Goal: Task Accomplishment & Management: Complete application form

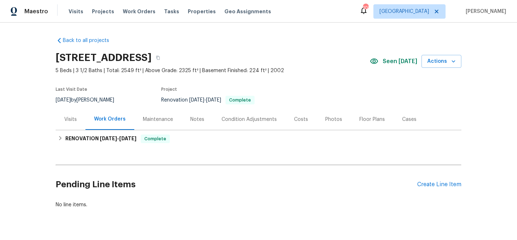
click at [330, 121] on div "Photos" at bounding box center [333, 119] width 17 height 7
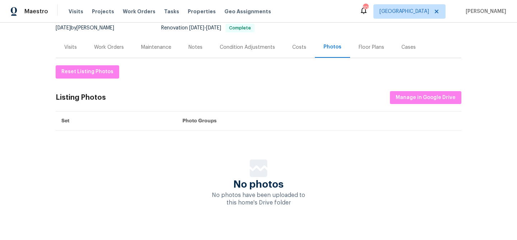
scroll to position [82, 0]
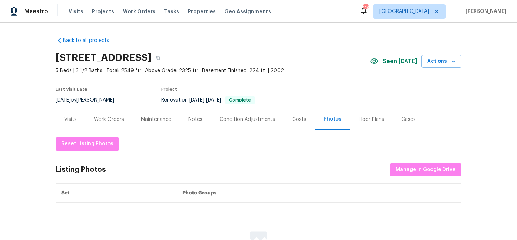
click at [197, 124] on div "Notes" at bounding box center [195, 119] width 31 height 21
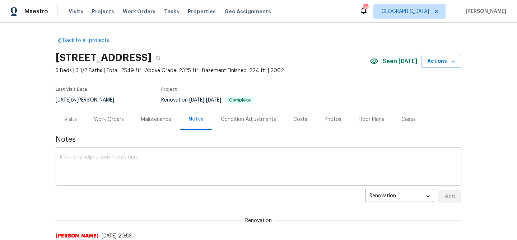
click at [332, 116] on div "Photos" at bounding box center [333, 119] width 17 height 7
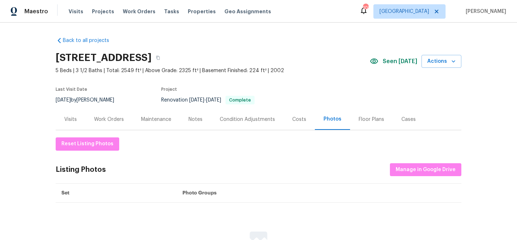
scroll to position [82, 0]
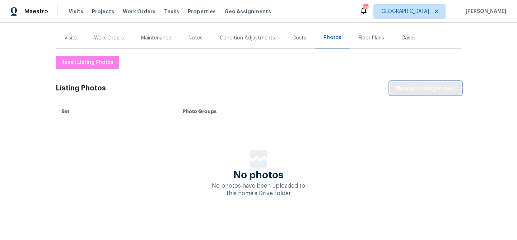
click at [408, 90] on span "Manage in Google Drive" at bounding box center [426, 88] width 60 height 9
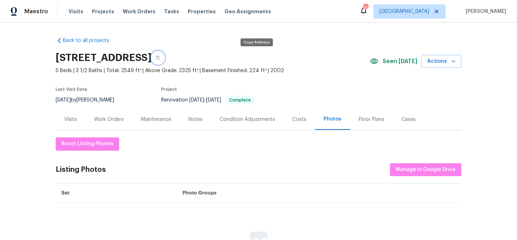
click at [160, 57] on icon "button" at bounding box center [158, 58] width 4 height 4
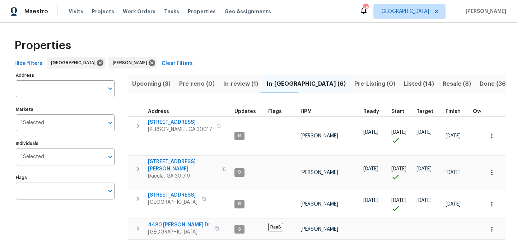
scroll to position [74, 0]
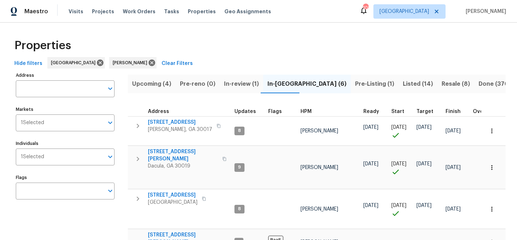
scroll to position [85, 0]
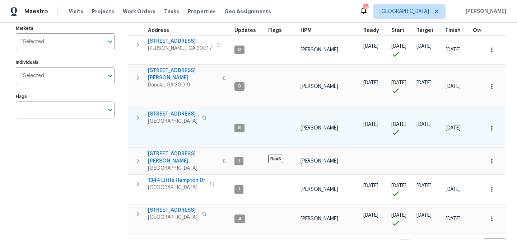
scroll to position [82, 0]
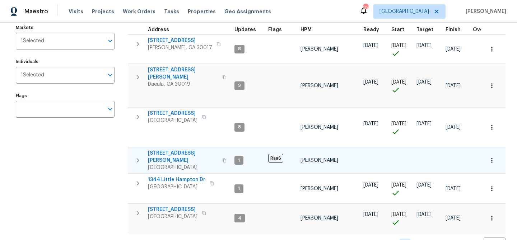
click at [168, 150] on span "[STREET_ADDRESS][PERSON_NAME]" at bounding box center [183, 157] width 70 height 14
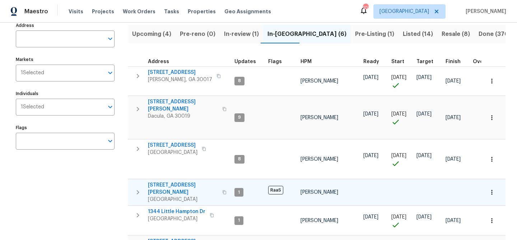
scroll to position [57, 0]
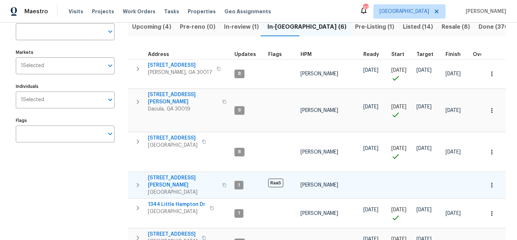
click at [176, 175] on span "135 Harris Cir" at bounding box center [183, 182] width 70 height 14
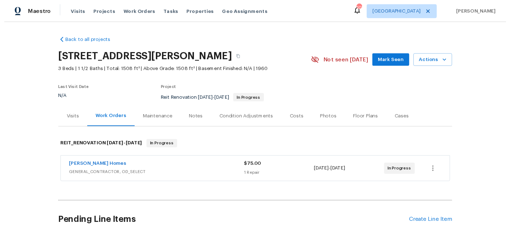
scroll to position [59, 0]
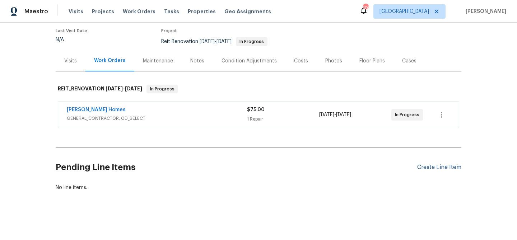
click at [431, 166] on div "Create Line Item" at bounding box center [439, 167] width 44 height 7
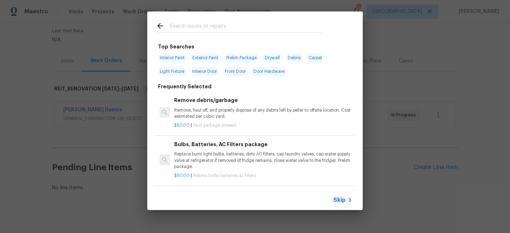
click at [188, 26] on input "text" at bounding box center [246, 27] width 152 height 11
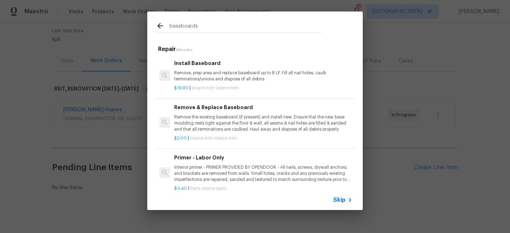
type input "baseboards"
click at [242, 73] on p "Remove, prep area and replace baseboard up to 8 LF. Fill all nail holes, caulk …" at bounding box center [263, 76] width 178 height 12
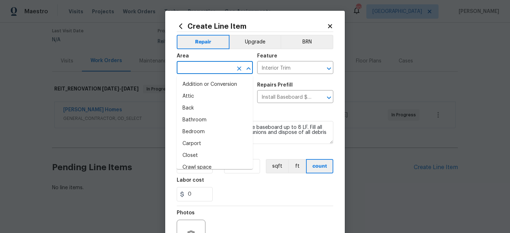
click at [185, 70] on input "text" at bounding box center [205, 68] width 56 height 11
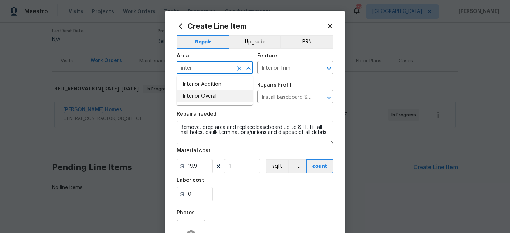
click at [195, 98] on li "Interior Overall" at bounding box center [215, 97] width 76 height 12
type input "Interior Overall"
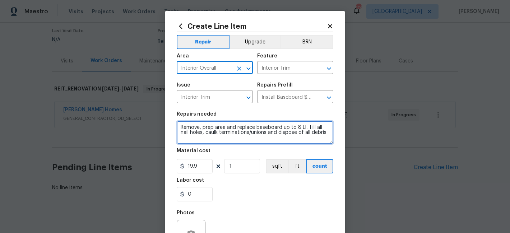
click at [185, 126] on textarea "Remove, prep area and replace baseboard up to 8 LF. Fill all nail holes, caulk …" at bounding box center [255, 132] width 157 height 23
click at [181, 126] on textarea "Remove, prep area and replace baseboard up to 8 LF. Fill all nail holes, caulk …" at bounding box center [255, 132] width 157 height 23
paste textarea "Install (45 ft) of baseboards in the kitchen. $125"
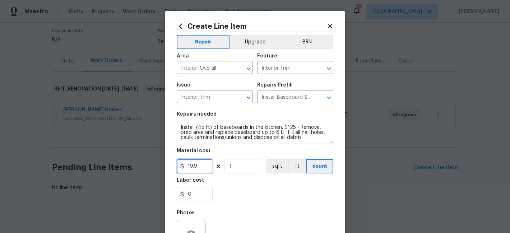
click at [194, 167] on input "19.9" at bounding box center [195, 166] width 36 height 14
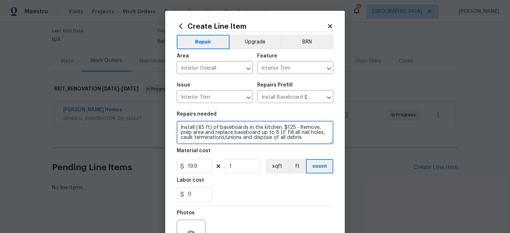
click at [291, 126] on textarea "Install (45 ft) of baseboards in the kitchen. $125 - Remove, prep area and repl…" at bounding box center [255, 132] width 157 height 23
type textarea "Install (45 ft) of baseboards in the kitchen - Remove, prep area and replace ba…"
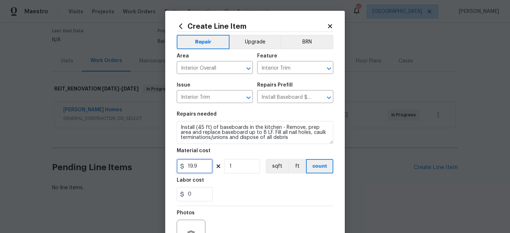
click at [188, 169] on input "19.9" at bounding box center [195, 166] width 36 height 14
type input "125"
click at [258, 175] on section "Repairs needed Install (45 ft) of baseboards in the kitchen - Remove, prep area…" at bounding box center [255, 156] width 157 height 98
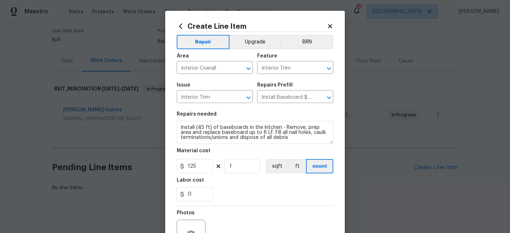
scroll to position [77, 0]
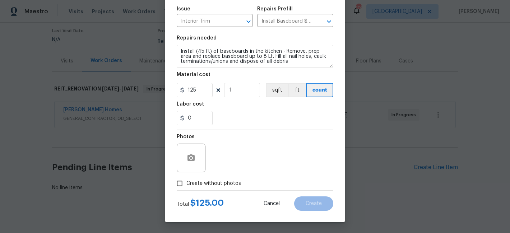
click at [224, 182] on span "Create without photos" at bounding box center [213, 184] width 55 height 8
click at [186, 182] on input "Create without photos" at bounding box center [180, 184] width 14 height 14
checkbox input "true"
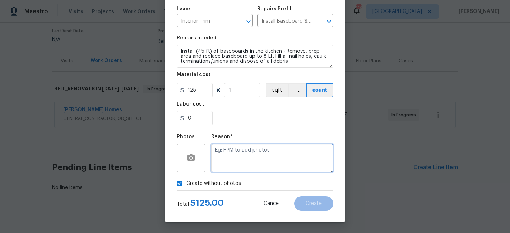
click at [253, 151] on textarea at bounding box center [272, 158] width 122 height 29
paste textarea "Install (45 ft) of baseboards in the kitchen. $125"
type textarea "Install (45 ft) of baseboards in the kitchen. $125"
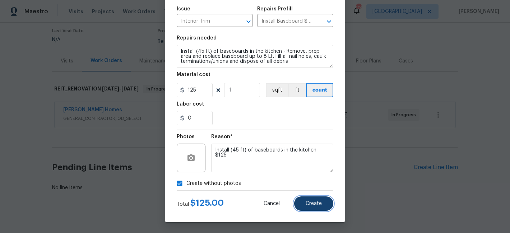
click at [323, 201] on button "Create" at bounding box center [313, 203] width 39 height 14
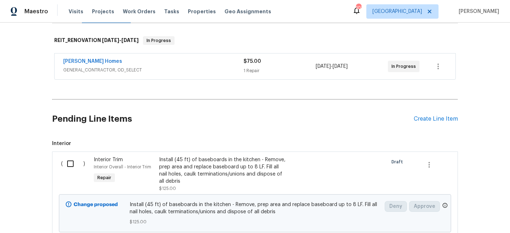
scroll to position [143, 0]
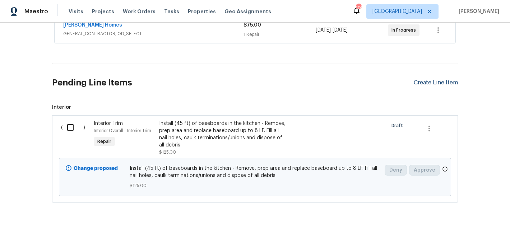
click at [422, 82] on div "Create Line Item" at bounding box center [436, 82] width 44 height 7
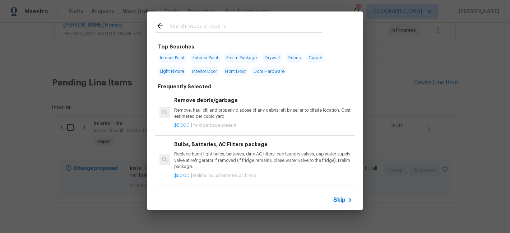
click at [215, 26] on input "text" at bounding box center [246, 27] width 152 height 11
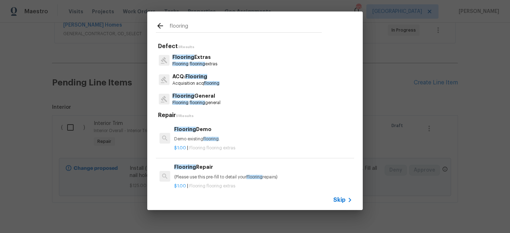
type input "flooring"
click at [203, 101] on span "flooring" at bounding box center [197, 103] width 15 height 4
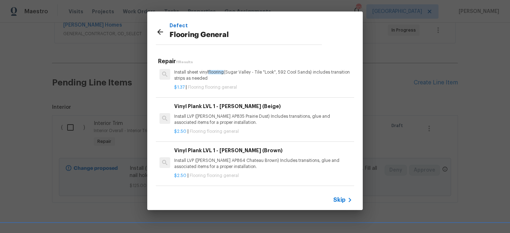
scroll to position [105, 0]
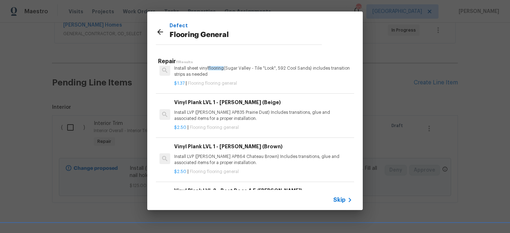
click at [221, 111] on p "Install LVP (Knighton AP835 Prairie Dust) Includes transitions, glue and associ…" at bounding box center [263, 116] width 178 height 12
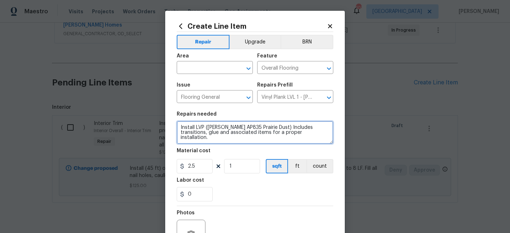
click at [190, 124] on textarea "Install LVP (Knighton AP835 Prairie Dust) Includes transitions, glue and associ…" at bounding box center [255, 132] width 157 height 23
click at [190, 125] on textarea "Install LVP (Knighton AP835 Prairie Dust) Includes transitions, glue and associ…" at bounding box center [255, 132] width 157 height 23
click at [190, 129] on textarea "Install LVP (Knighton AP835 Prairie Dust) Includes transitions, glue and associ…" at bounding box center [255, 132] width 157 height 23
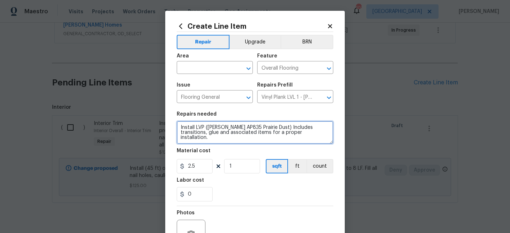
click at [190, 129] on textarea "Install LVP (Knighton AP835 Prairie Dust) Includes transitions, glue and associ…" at bounding box center [255, 132] width 157 height 23
paste textarea "new LVP flooring in the kitchen to match bathrooms per our conversation, shoe m…"
drag, startPoint x: 223, startPoint y: 134, endPoint x: 321, endPoint y: 127, distance: 97.6
click at [321, 127] on textarea "Install new LVP flooring in the kitchen to match bathrooms per our conversation…" at bounding box center [255, 132] width 157 height 23
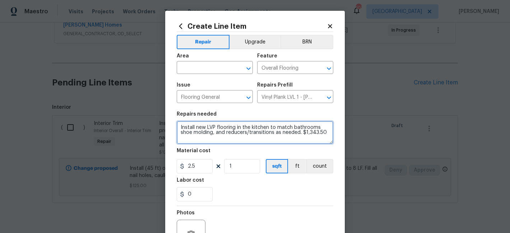
click at [318, 127] on textarea "Install new LVP flooring in the kitchen to match bathrooms shoe molding, and re…" at bounding box center [255, 132] width 157 height 23
click at [282, 128] on textarea "Install new LVP flooring in the kitchen to match bathrooms, shoe molding, and r…" at bounding box center [255, 132] width 157 height 23
type textarea "Install new LVP flooring in the kitchen to match bathrooms, shoe molding, and r…"
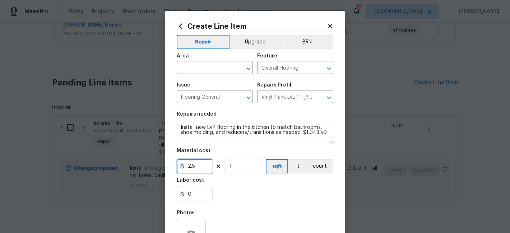
click at [188, 164] on input "2.5" at bounding box center [195, 166] width 36 height 14
type input "1343.5"
click at [229, 186] on div "Labor cost" at bounding box center [255, 182] width 157 height 9
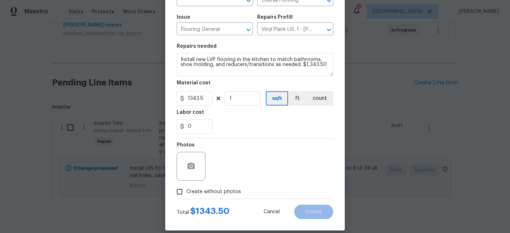
scroll to position [69, 0]
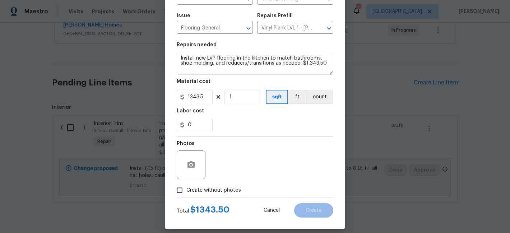
click at [209, 189] on span "Create without photos" at bounding box center [213, 191] width 55 height 8
click at [186, 189] on input "Create without photos" at bounding box center [180, 191] width 14 height 14
checkbox input "true"
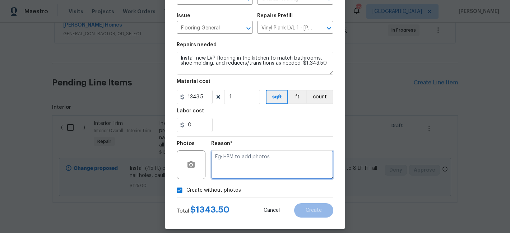
click at [223, 168] on textarea at bounding box center [272, 165] width 122 height 29
paste textarea "Install new LVP flooring in the kitchen to match bathrooms, shoe molding, and r…"
type textarea "Install new LVP flooring in the kitchen to match bathrooms, shoe molding, and r…"
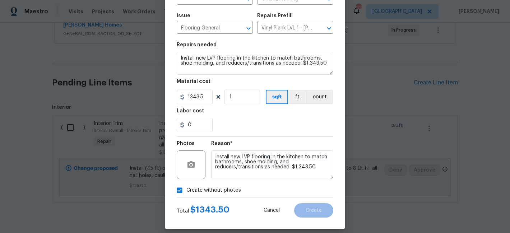
click at [260, 188] on div "Create without photos" at bounding box center [255, 191] width 157 height 14
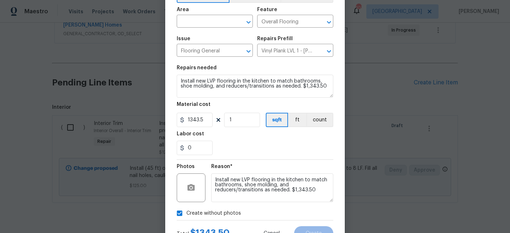
scroll to position [48, 0]
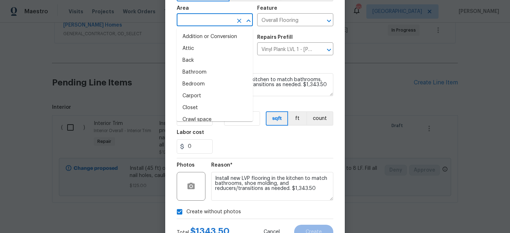
click at [207, 24] on input "text" at bounding box center [205, 20] width 56 height 11
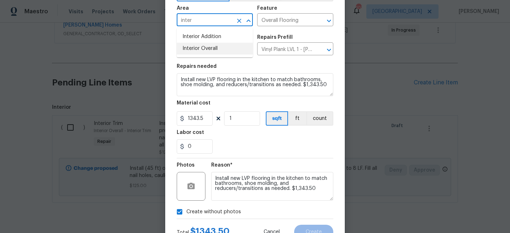
click at [205, 46] on li "Interior Overall" at bounding box center [215, 49] width 76 height 12
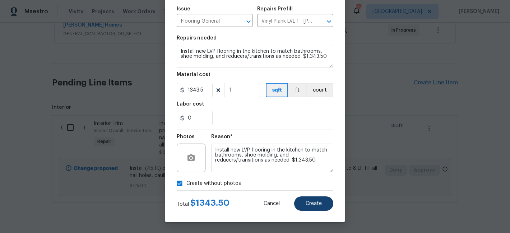
type input "Interior Overall"
click at [301, 198] on button "Create" at bounding box center [313, 203] width 39 height 14
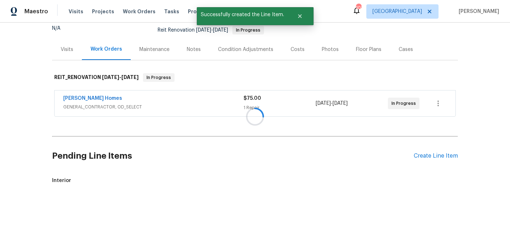
scroll to position [143, 0]
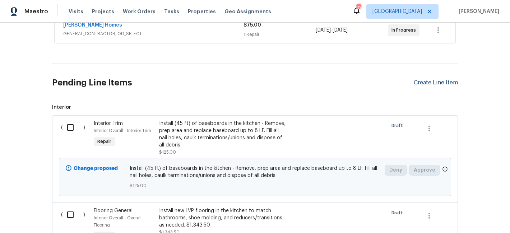
click at [426, 83] on div "Create Line Item" at bounding box center [436, 82] width 44 height 7
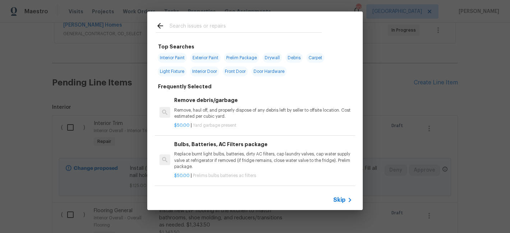
click at [182, 27] on input "text" at bounding box center [246, 27] width 152 height 11
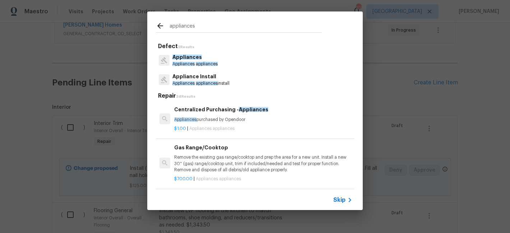
type input "appliances"
click at [199, 76] on p "Appliance Install" at bounding box center [200, 77] width 57 height 8
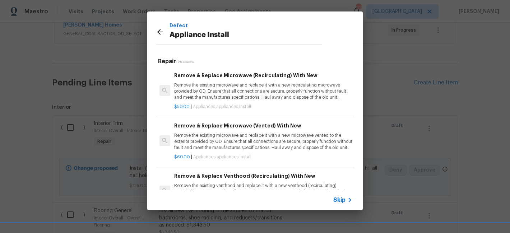
click at [199, 76] on h6 "Remove & Replace Microwave (Recirculating) With New" at bounding box center [263, 75] width 178 height 8
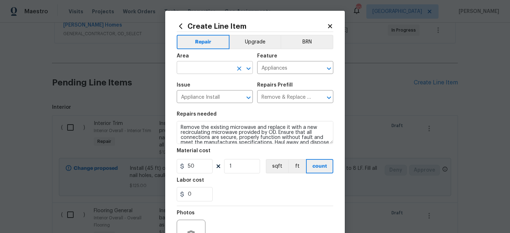
click at [196, 66] on input "text" at bounding box center [205, 68] width 56 height 11
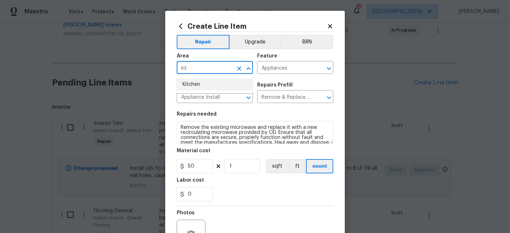
click at [201, 84] on li "Kitchen" at bounding box center [215, 85] width 76 height 12
type input "Kitchen"
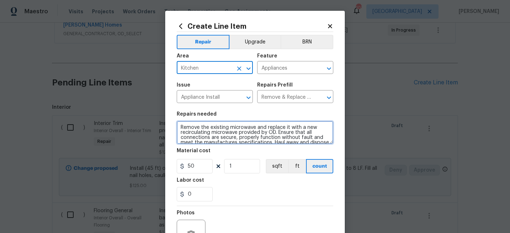
click at [207, 130] on textarea "Remove the existing microwave and replace it with a new recirculating microwave…" at bounding box center [255, 132] width 157 height 23
paste textarea "install all appliances. $150"
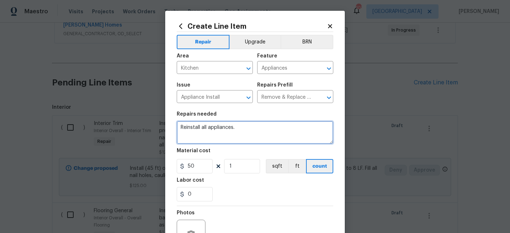
type textarea "Reinstall all appliances."
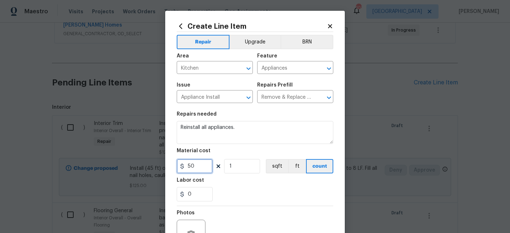
click at [188, 166] on input "50" at bounding box center [195, 166] width 36 height 14
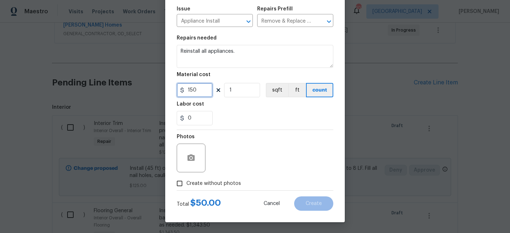
type input "150"
drag, startPoint x: 215, startPoint y: 182, endPoint x: 228, endPoint y: 177, distance: 13.4
click at [215, 181] on span "Create without photos" at bounding box center [213, 184] width 55 height 8
click at [186, 181] on input "Create without photos" at bounding box center [180, 184] width 14 height 14
checkbox input "true"
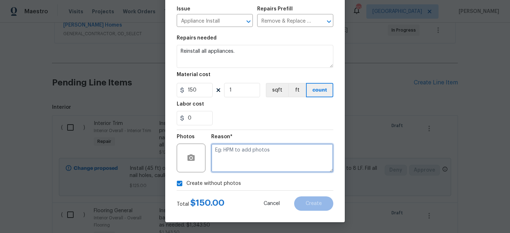
click at [250, 156] on textarea at bounding box center [272, 158] width 122 height 29
paste textarea "Reinstall all appliances. $150"
type textarea "Reinstall all appliances. $150"
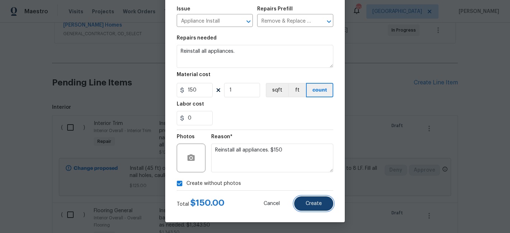
click at [328, 203] on button "Create" at bounding box center [313, 203] width 39 height 14
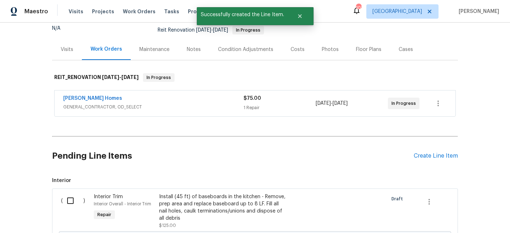
scroll to position [143, 0]
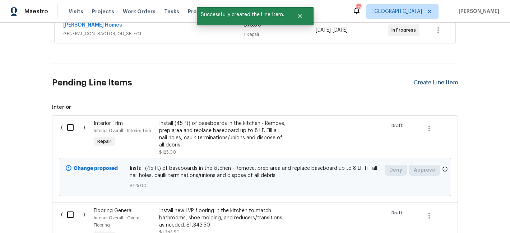
click at [449, 81] on div "Create Line Item" at bounding box center [436, 82] width 44 height 7
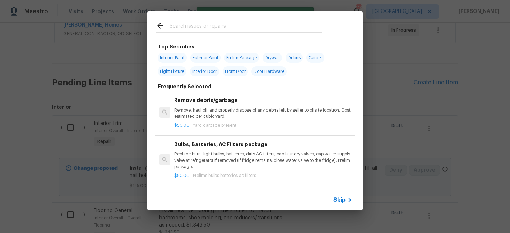
click at [202, 27] on input "text" at bounding box center [246, 27] width 152 height 11
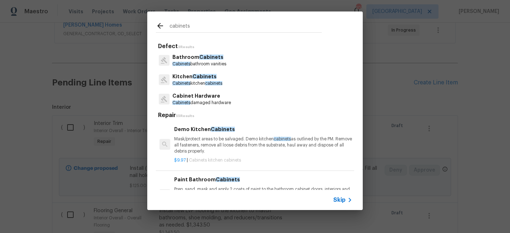
type input "cabinets"
click at [200, 77] on span "Cabinets" at bounding box center [205, 76] width 24 height 5
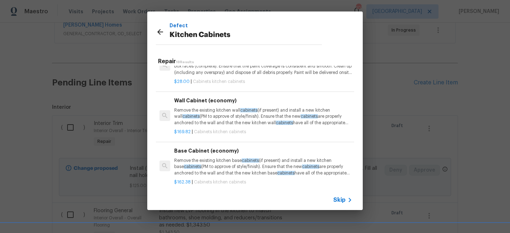
scroll to position [256, 0]
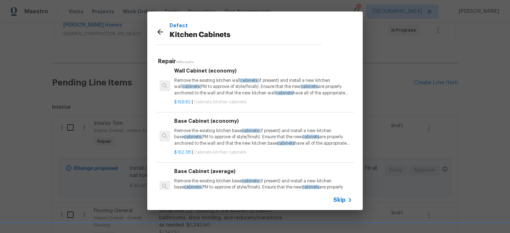
click at [204, 82] on p "Remove the existing kitchen wall cabinets (if present) and install a new kitche…" at bounding box center [263, 87] width 178 height 18
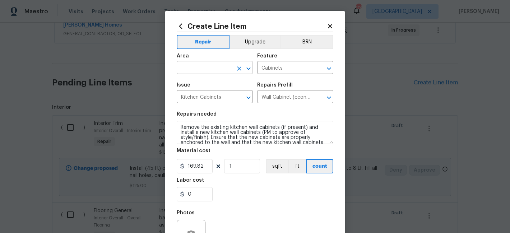
click at [196, 65] on input "text" at bounding box center [205, 68] width 56 height 11
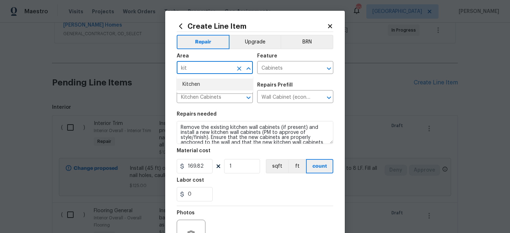
click at [197, 84] on li "Kitchen" at bounding box center [215, 85] width 76 height 12
type input "Kitchen"
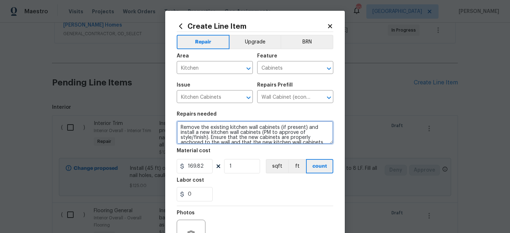
click at [209, 129] on textarea "Remove the existing kitchen wall cabinets (if present) and install a new kitche…" at bounding box center [255, 132] width 157 height 23
paste textarea "The cabinet panels are here, but the boxes are destroyed. We'll need to build c…"
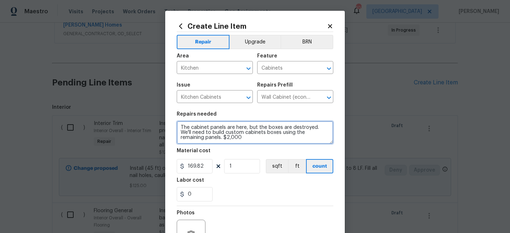
type textarea "The cabinet panels are here, but the boxes are destroyed. We'll need to build c…"
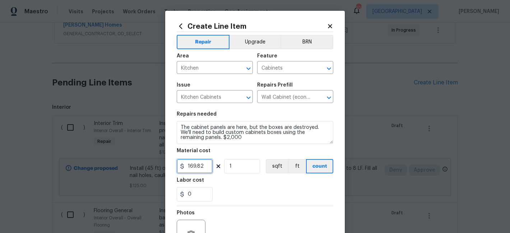
click at [195, 167] on input "169.82" at bounding box center [195, 166] width 36 height 14
type input "2000"
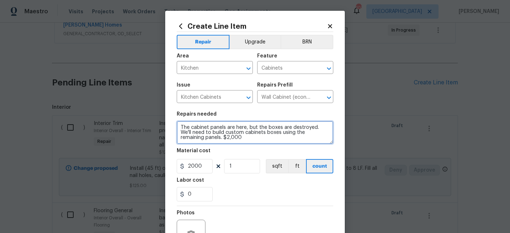
click at [235, 139] on textarea "The cabinet panels are here, but the boxes are destroyed. We'll need to build c…" at bounding box center [255, 132] width 157 height 23
type textarea "The cabinet panels are here, but the boxes are destroyed. We'll need to build c…"
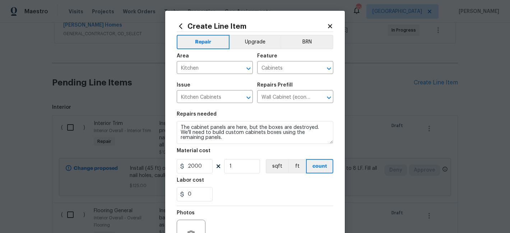
drag, startPoint x: 250, startPoint y: 195, endPoint x: 255, endPoint y: 191, distance: 6.7
click at [250, 194] on div "0" at bounding box center [255, 194] width 157 height 14
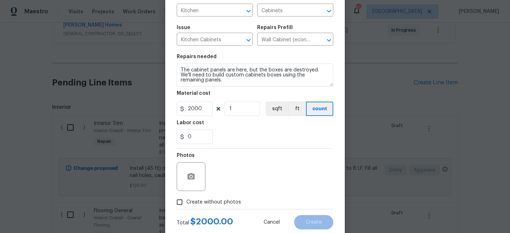
scroll to position [58, 0]
click at [219, 202] on span "Create without photos" at bounding box center [213, 202] width 55 height 8
click at [186, 202] on input "Create without photos" at bounding box center [180, 202] width 14 height 14
checkbox input "true"
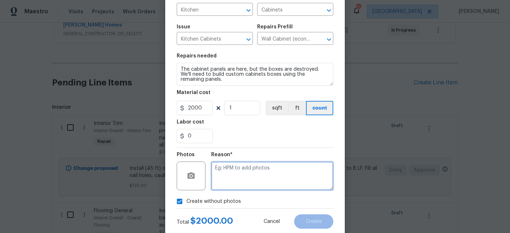
click at [242, 172] on textarea at bounding box center [272, 176] width 122 height 29
paste textarea "The cabinet panels are here, but the boxes are destroyed. We'll need to build c…"
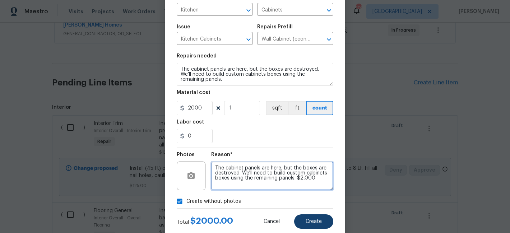
type textarea "The cabinet panels are here, but the boxes are destroyed. We'll need to build c…"
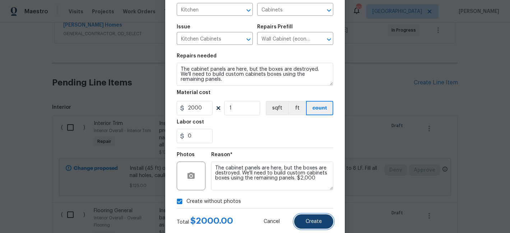
click at [312, 221] on span "Create" at bounding box center [314, 221] width 16 height 5
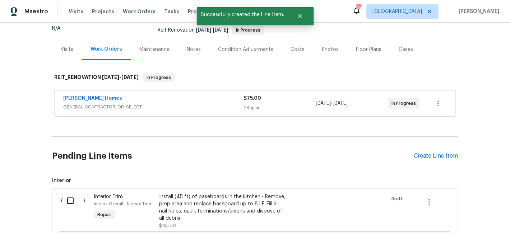
scroll to position [143, 0]
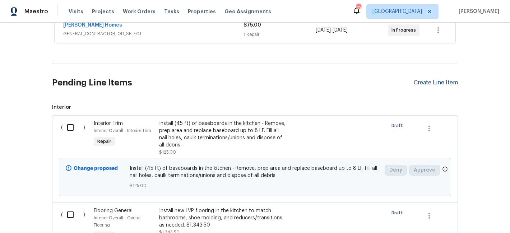
click at [425, 80] on div "Create Line Item" at bounding box center [436, 82] width 44 height 7
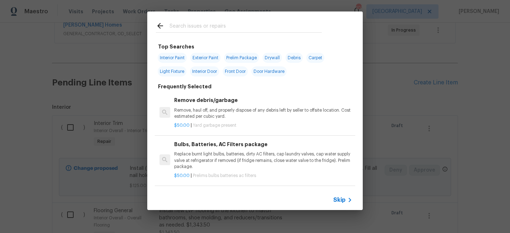
click at [196, 25] on input "text" at bounding box center [246, 27] width 152 height 11
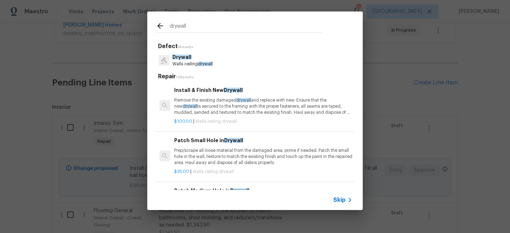
type input "drywall"
click at [201, 56] on p "Drywall" at bounding box center [192, 58] width 40 height 8
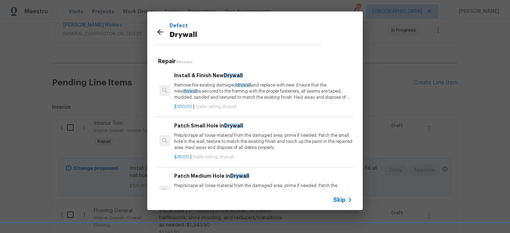
click at [200, 81] on div "Install & Finish New Drywall Remove the existing damaged drywall and replace wi…" at bounding box center [263, 85] width 178 height 29
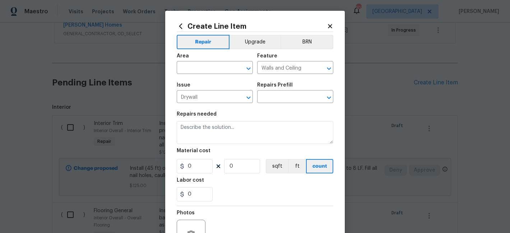
type input "Install & Finish New Drywall $100.00"
type textarea "Remove the existing damaged drywall and replace with new. Ensure that the new d…"
type input "100"
type input "1"
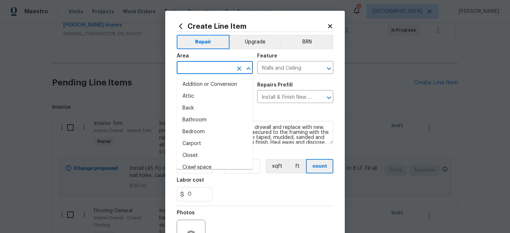
click at [195, 66] on input "text" at bounding box center [205, 68] width 56 height 11
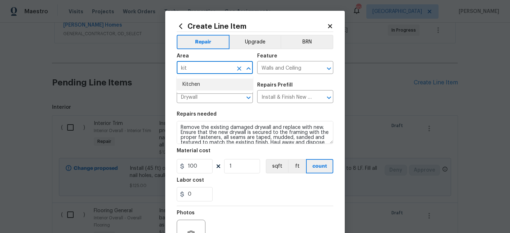
click at [196, 85] on li "Kitchen" at bounding box center [215, 85] width 76 height 12
type input "Kitchen"
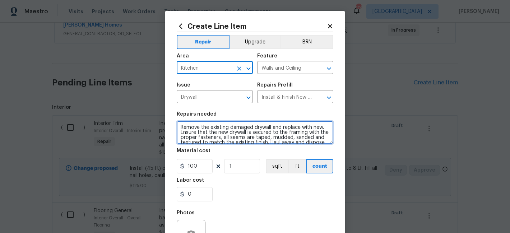
click at [195, 128] on textarea "Remove the existing damaged drywall and replace with new. Ensure that the new d…" at bounding box center [255, 132] width 157 height 23
paste textarea "Paneling in kitchen was cut to remove mold. We need to remove the remaining wal…"
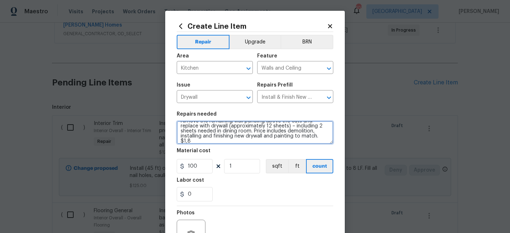
scroll to position [10, 0]
type textarea "Paneling in kitchen was cut to remove mold. We need to remove the remaining wal…"
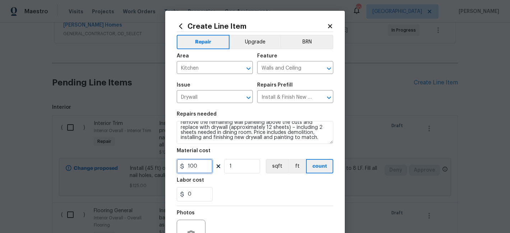
drag, startPoint x: 190, startPoint y: 166, endPoint x: 191, endPoint y: 163, distance: 4.0
click at [190, 166] on input "100" at bounding box center [195, 166] width 36 height 14
type input "1800"
click at [235, 187] on div "0" at bounding box center [255, 194] width 157 height 14
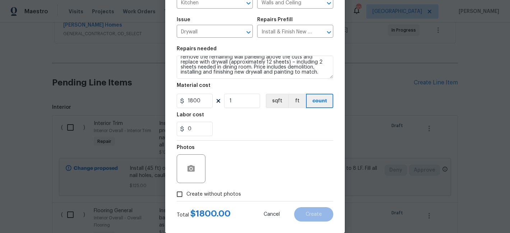
scroll to position [77, 0]
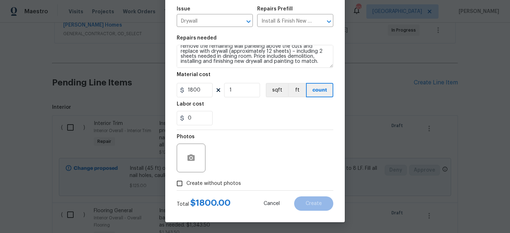
click at [231, 183] on span "Create without photos" at bounding box center [213, 184] width 55 height 8
click at [186, 183] on input "Create without photos" at bounding box center [180, 184] width 14 height 14
checkbox input "true"
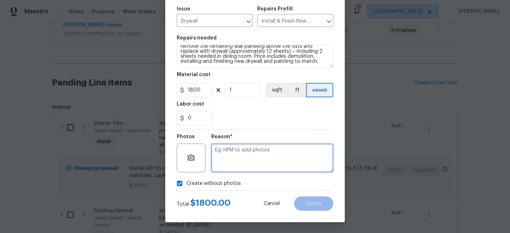
click at [238, 159] on textarea at bounding box center [272, 158] width 122 height 29
paste textarea "Paneling in kitchen was cut to remove mold. We need to remove the remaining wal…"
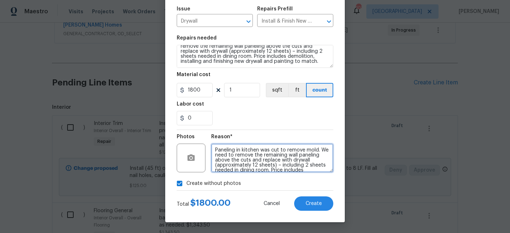
scroll to position [11, 0]
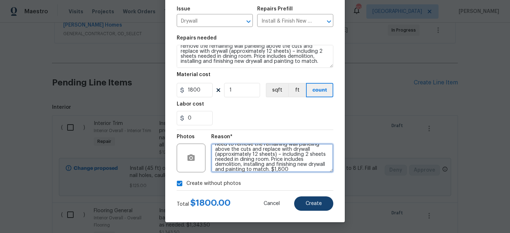
type textarea "Paneling in kitchen was cut to remove mold. We need to remove the remaining wal…"
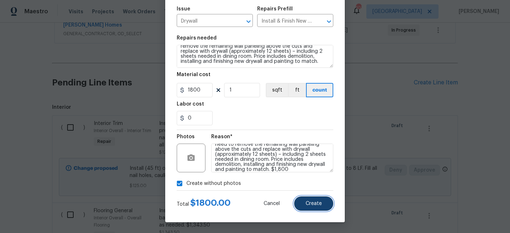
click at [315, 205] on span "Create" at bounding box center [314, 203] width 16 height 5
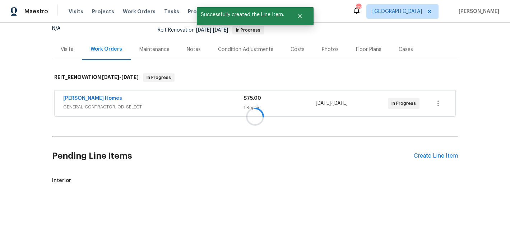
scroll to position [143, 0]
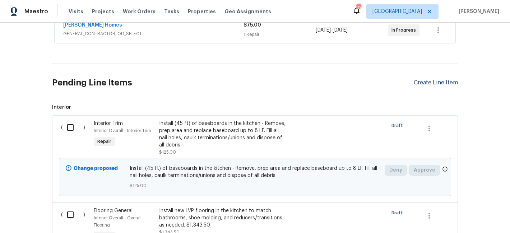
click at [436, 81] on div "Create Line Item" at bounding box center [436, 82] width 44 height 7
click at [440, 85] on div "Create Line Item" at bounding box center [436, 82] width 44 height 7
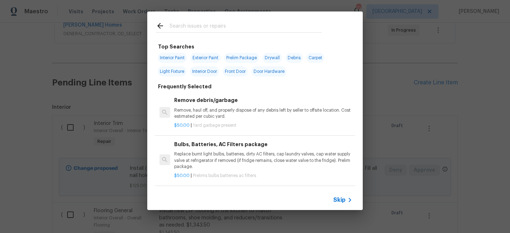
drag, startPoint x: 185, startPoint y: 26, endPoint x: 191, endPoint y: 36, distance: 12.5
click at [185, 26] on input "text" at bounding box center [246, 27] width 152 height 11
click at [211, 72] on span "Interior Door" at bounding box center [204, 71] width 29 height 10
type input "Interior Door"
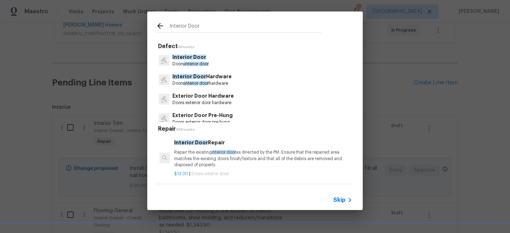
click at [195, 61] on p "Doors interior door" at bounding box center [190, 64] width 36 height 6
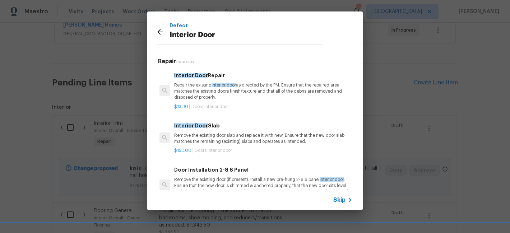
click at [201, 79] on h6 "Interior Door Repair" at bounding box center [263, 75] width 178 height 8
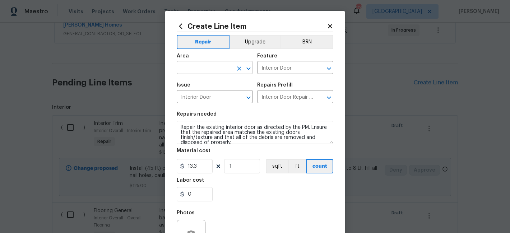
click at [194, 69] on input "text" at bounding box center [205, 68] width 56 height 11
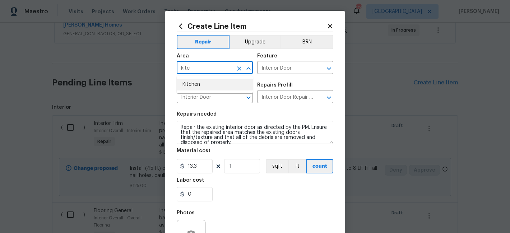
click at [197, 83] on li "Kitchen" at bounding box center [215, 85] width 76 height 12
type input "Kitchen"
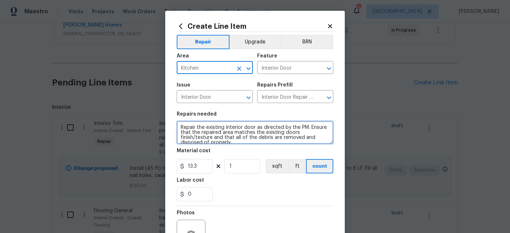
click at [199, 129] on textarea "Repair the existing interior door as directed by the PM. Ensure that the repair…" at bounding box center [255, 132] width 157 height 23
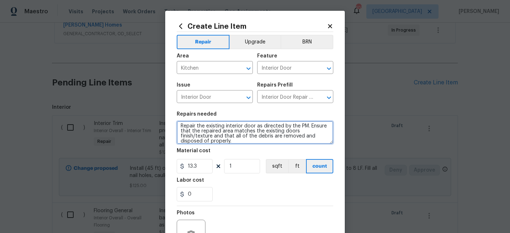
click at [207, 124] on textarea "Repair the existing interior door as directed by the PM. Ensure that the repair…" at bounding box center [255, 132] width 157 height 23
click at [207, 125] on textarea "Repair the existing interior door as directed by the PM. Ensure that the repair…" at bounding box center [255, 132] width 157 height 23
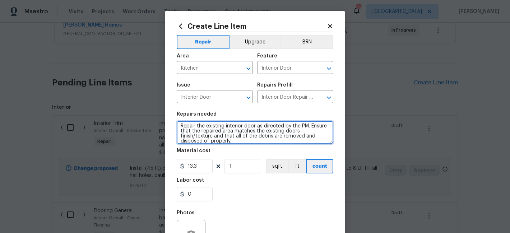
click at [207, 125] on textarea "Repair the existing interior door as directed by the PM. Ensure that the repair…" at bounding box center [255, 132] width 157 height 23
paste textarea "-use the old door frame for the pantry and reinstall it over new drywall. Inclu…"
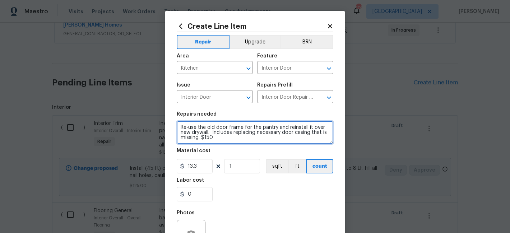
scroll to position [0, 0]
type textarea "Re-use the old door frame for the pantry and reinstall it over new drywall. Inc…"
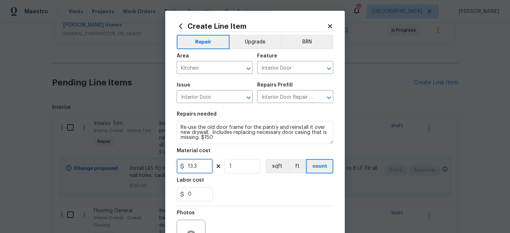
click at [191, 166] on input "13.3" at bounding box center [195, 166] width 36 height 14
drag, startPoint x: 191, startPoint y: 166, endPoint x: 186, endPoint y: 161, distance: 7.1
click at [190, 164] on input "13.3" at bounding box center [195, 166] width 36 height 14
type input "150"
click at [223, 189] on div "0" at bounding box center [255, 194] width 157 height 14
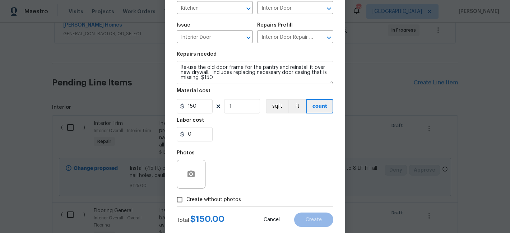
scroll to position [66, 0]
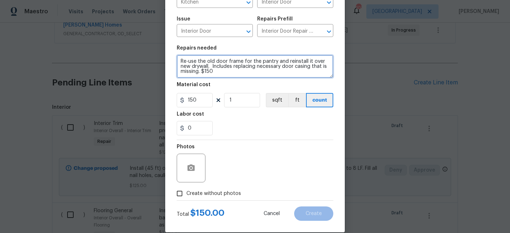
click at [228, 77] on textarea "Re-use the old door frame for the pantry and reinstall it over new drywall. Inc…" at bounding box center [255, 66] width 157 height 23
type textarea "Re-use the old door frame for the pantry and reinstall it over new drywall. Inc…"
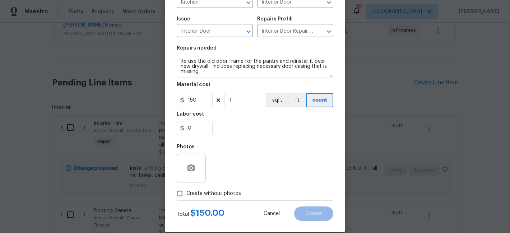
drag, startPoint x: 220, startPoint y: 194, endPoint x: 221, endPoint y: 188, distance: 6.6
click at [220, 193] on span "Create without photos" at bounding box center [213, 194] width 55 height 8
click at [186, 193] on input "Create without photos" at bounding box center [180, 194] width 14 height 14
checkbox input "true"
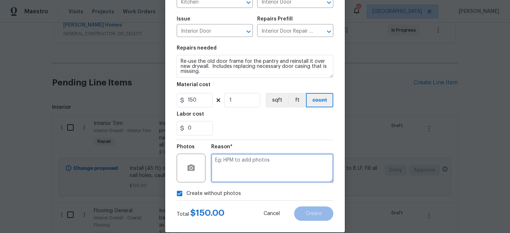
click at [235, 165] on textarea at bounding box center [272, 168] width 122 height 29
paste textarea "Re-use the old door frame for the pantry and reinstall it over new drywall. Inc…"
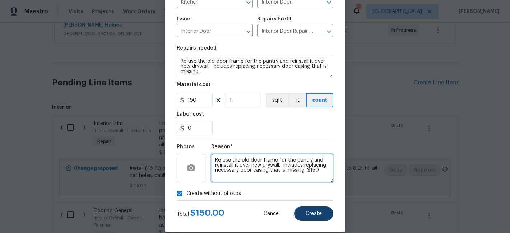
type textarea "Re-use the old door frame for the pantry and reinstall it over new drywall. Inc…"
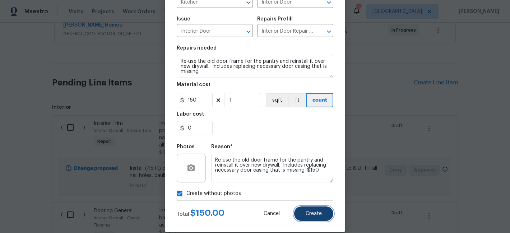
click at [318, 213] on span "Create" at bounding box center [314, 213] width 16 height 5
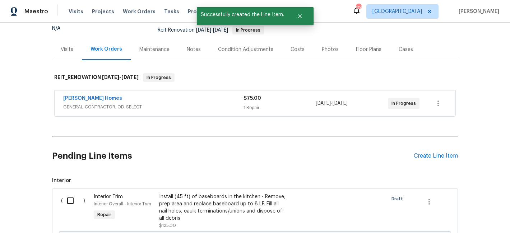
scroll to position [143, 0]
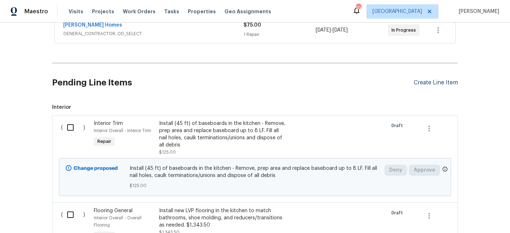
click at [445, 81] on div "Create Line Item" at bounding box center [436, 82] width 44 height 7
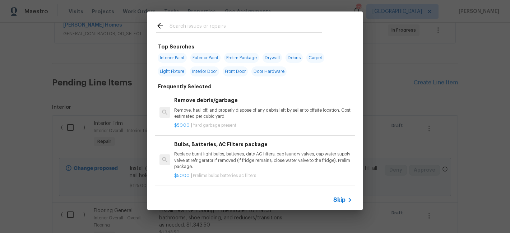
click at [162, 54] on span "Interior Paint" at bounding box center [172, 58] width 29 height 10
type input "Interior Paint"
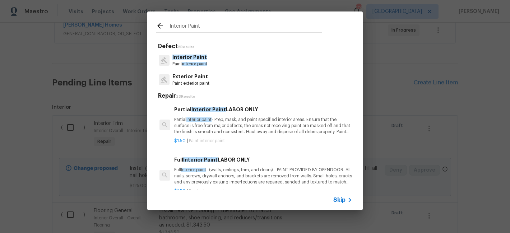
click at [226, 162] on h6 "Full Interior Paint LABOR ONLY" at bounding box center [263, 160] width 178 height 8
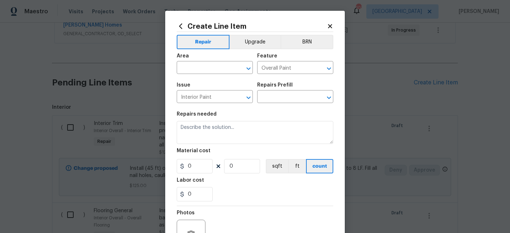
type input "Full Interior Paint LABOR ONLY $1.50"
type textarea "Full Interior paint - (walls, ceilings, trim, and doors) - PAINT PROVIDED BY OP…"
type input "1.5"
type input "1"
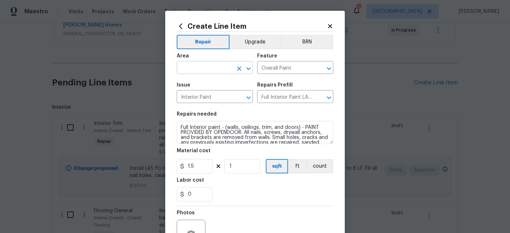
click at [202, 67] on input "text" at bounding box center [205, 68] width 56 height 11
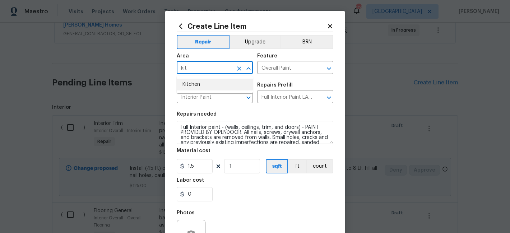
click at [202, 85] on li "Kitchen" at bounding box center [215, 85] width 76 height 12
type input "Kitchen"
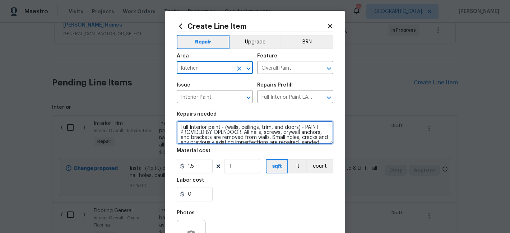
click at [203, 128] on textarea "Full Interior paint - (walls, ceilings, trim, and doors) - PAINT PROVIDED BY OP…" at bounding box center [255, 132] width 157 height 23
paste textarea "Re-paint the 10 x 15 ft. kitchen area. $350"
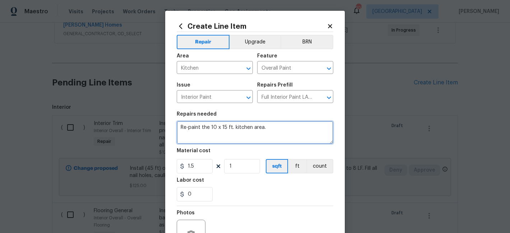
type textarea "Re-paint the 10 x 15 ft. kitchen area."
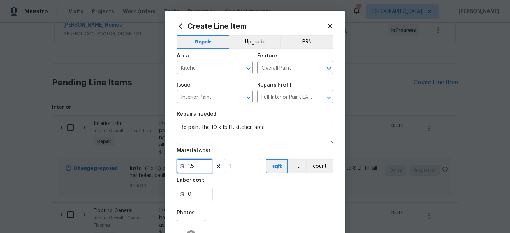
click at [199, 166] on input "1.5" at bounding box center [195, 166] width 36 height 14
type input "350"
click at [235, 195] on div "0" at bounding box center [255, 194] width 157 height 14
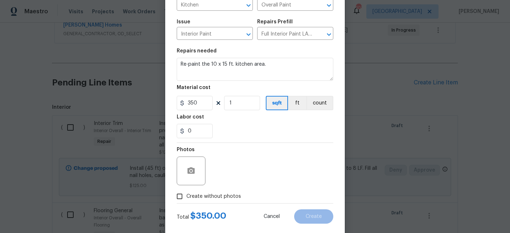
scroll to position [68, 0]
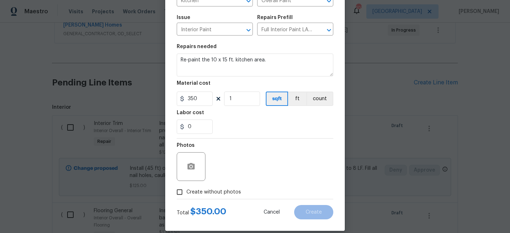
click at [229, 192] on span "Create without photos" at bounding box center [213, 193] width 55 height 8
click at [186, 192] on input "Create without photos" at bounding box center [180, 192] width 14 height 14
checkbox input "true"
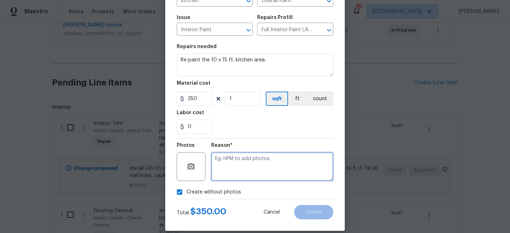
click at [239, 161] on textarea at bounding box center [272, 166] width 122 height 29
paste textarea "Re-paint the 10 x 15 ft. kitchen area. $350"
type textarea "Re-paint the 10 x 15 ft. kitchen area. $350"
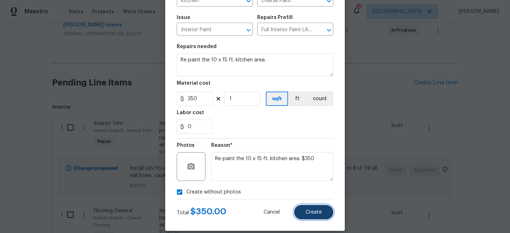
click at [311, 214] on span "Create" at bounding box center [314, 212] width 16 height 5
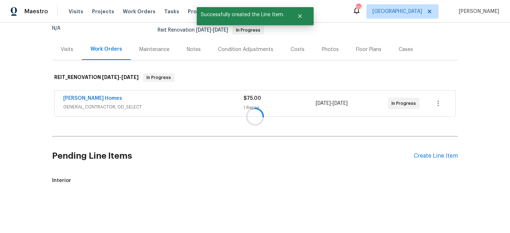
scroll to position [143, 0]
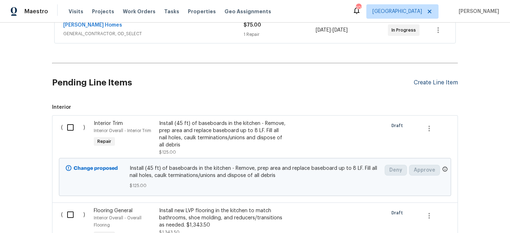
click at [445, 84] on div "Create Line Item" at bounding box center [436, 82] width 44 height 7
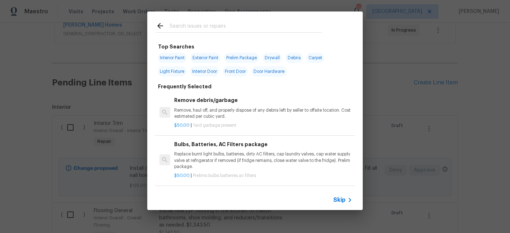
click at [189, 28] on input "text" at bounding box center [246, 27] width 152 height 11
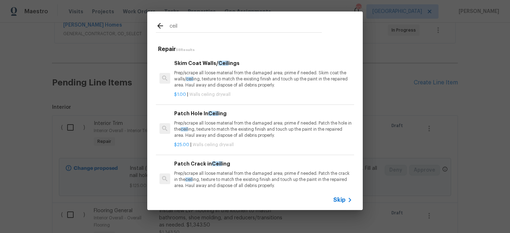
type input "ceil"
click at [207, 122] on p "Prep/scrape all loose material from the damaged area; prime if needed. Patch th…" at bounding box center [263, 129] width 178 height 18
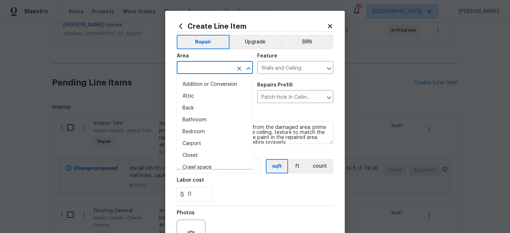
click at [191, 66] on input "text" at bounding box center [205, 68] width 56 height 11
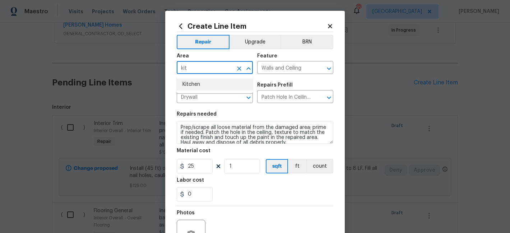
click at [192, 86] on li "Kitchen" at bounding box center [215, 85] width 76 height 12
type input "Kitchen"
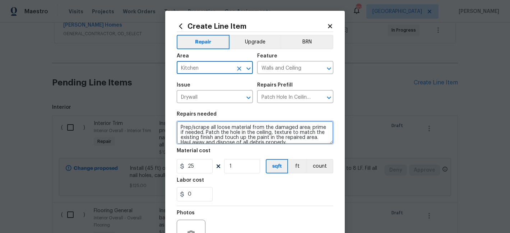
click at [215, 127] on textarea "Prep/scrape all loose material from the damaged area; prime if needed. Patch th…" at bounding box center [255, 132] width 157 height 23
paste textarea "There's a hole in the dining room ceiling that will need to be cut out/patched.…"
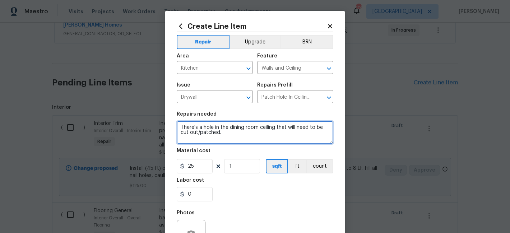
type textarea "There's a hole in the dining room ceiling that will need to be cut out/patched."
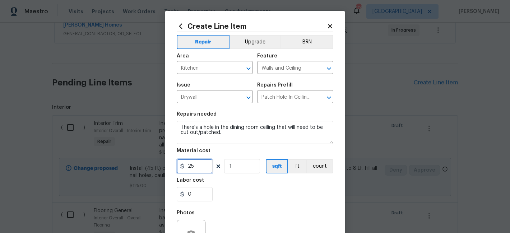
click at [194, 167] on input "25" at bounding box center [195, 166] width 36 height 14
type input "150"
click at [216, 177] on section "Repairs needed There's a hole in the dining room ceiling that will need to be c…" at bounding box center [255, 156] width 157 height 98
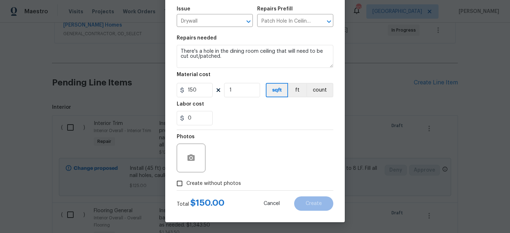
click at [215, 182] on span "Create without photos" at bounding box center [213, 184] width 55 height 8
click at [186, 182] on input "Create without photos" at bounding box center [180, 184] width 14 height 14
checkbox input "true"
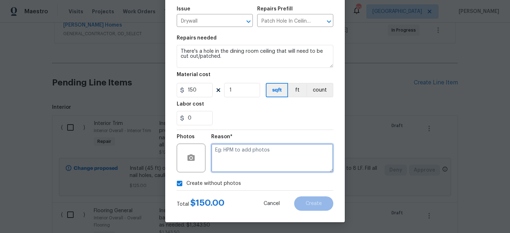
click at [234, 163] on textarea at bounding box center [272, 158] width 122 height 29
paste textarea "There's a hole in the dining room ceiling that will need to be cut out/patched.…"
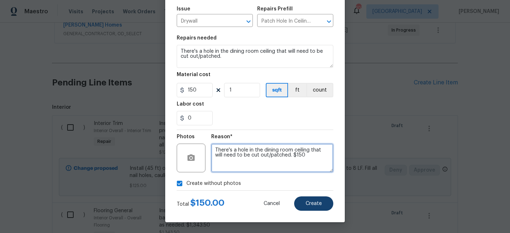
type textarea "There's a hole in the dining room ceiling that will need to be cut out/patched.…"
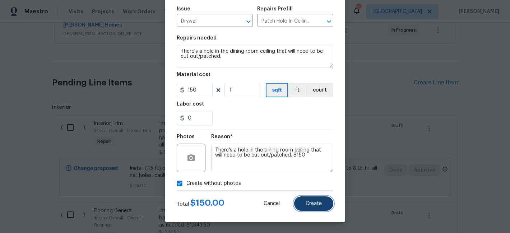
click at [320, 208] on button "Create" at bounding box center [313, 203] width 39 height 14
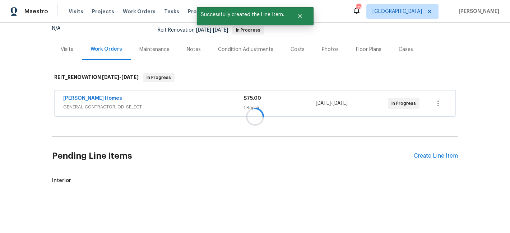
scroll to position [143, 0]
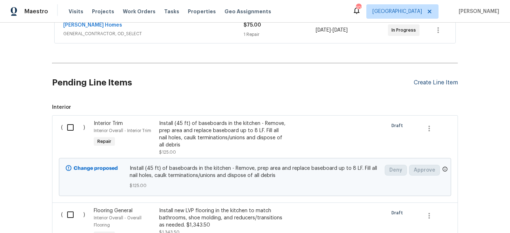
click at [431, 82] on div "Create Line Item" at bounding box center [436, 82] width 44 height 7
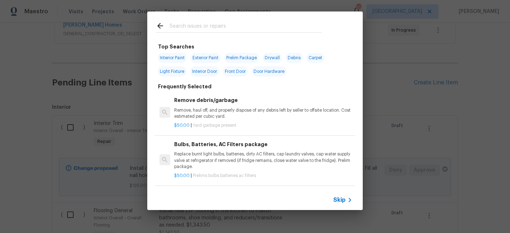
click at [204, 26] on input "text" at bounding box center [246, 27] width 152 height 11
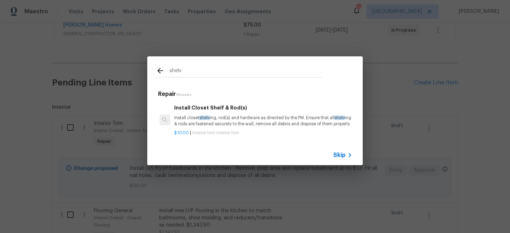
type input "shelv"
click at [223, 108] on h6 "Install Closet Shelf & Rod(s)" at bounding box center [263, 108] width 178 height 8
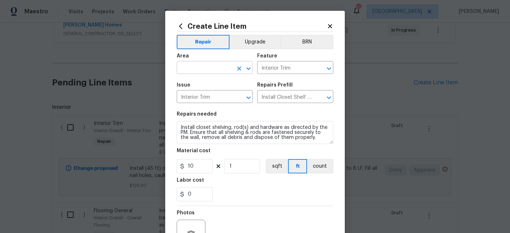
click at [210, 69] on input "text" at bounding box center [205, 68] width 56 height 11
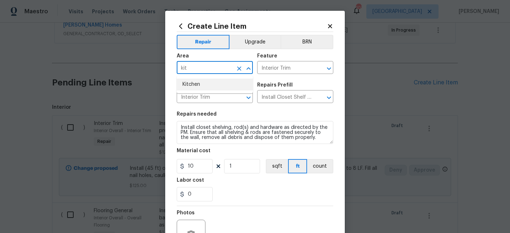
click at [209, 83] on li "Kitchen" at bounding box center [215, 85] width 76 height 12
type input "Kitchen"
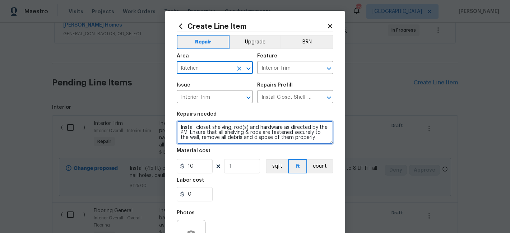
click at [213, 127] on textarea "Install closet shelving, rod(s) and hardware as directed by the PM. Ensure that…" at bounding box center [255, 132] width 157 height 23
paste textarea "Re-build the pantry closet shelves to look like they were originally after remo…"
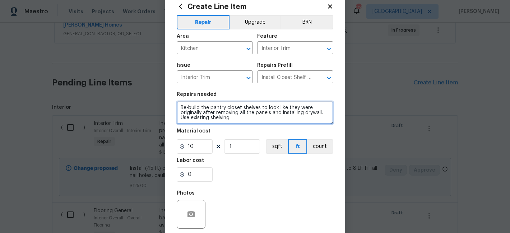
scroll to position [21, 0]
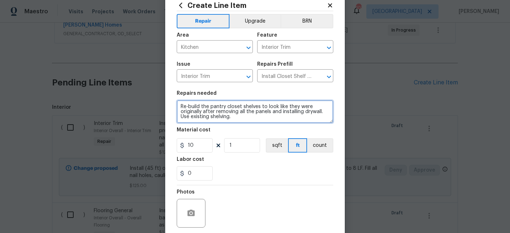
type textarea "Re-build the pantry closet shelves to look like they were originally after remo…"
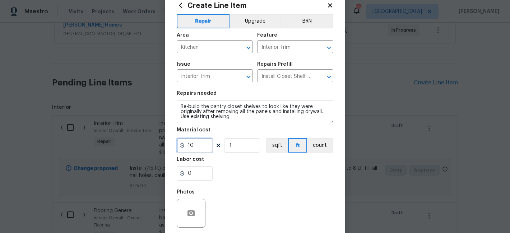
click at [195, 147] on input "10" at bounding box center [195, 145] width 36 height 14
type input "175"
click at [275, 172] on div "0" at bounding box center [255, 173] width 157 height 14
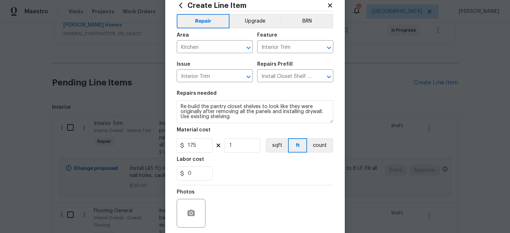
scroll to position [77, 0]
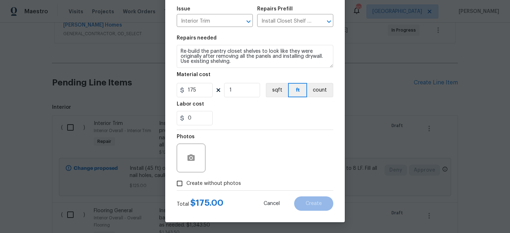
drag, startPoint x: 229, startPoint y: 181, endPoint x: 231, endPoint y: 177, distance: 4.1
click at [230, 180] on span "Create without photos" at bounding box center [213, 184] width 55 height 8
click at [186, 180] on input "Create without photos" at bounding box center [180, 184] width 14 height 14
checkbox input "true"
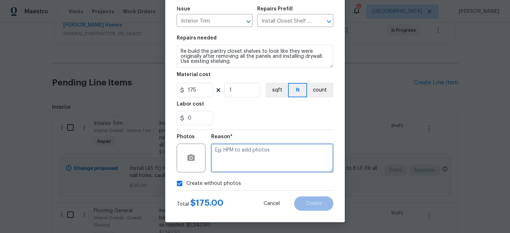
click at [236, 161] on textarea at bounding box center [272, 158] width 122 height 29
paste textarea "Re-build the pantry closet shelves to look like they were originally after remo…"
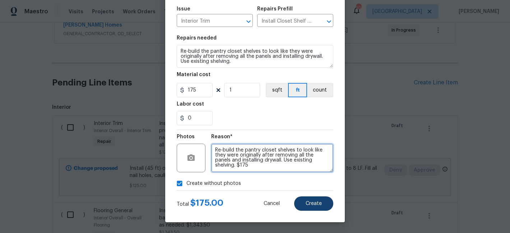
type textarea "Re-build the pantry closet shelves to look like they were originally after remo…"
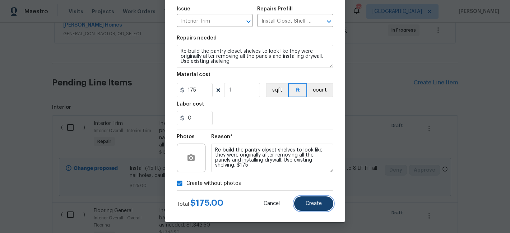
click at [316, 204] on span "Create" at bounding box center [314, 203] width 16 height 5
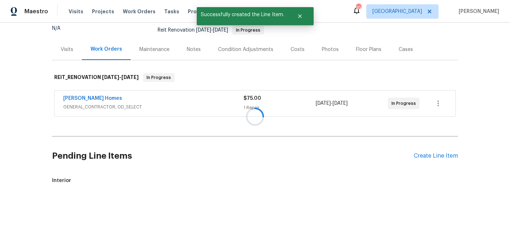
scroll to position [143, 0]
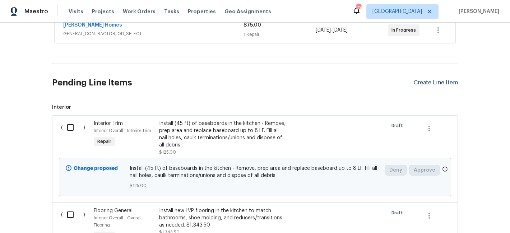
click at [451, 81] on div "Create Line Item" at bounding box center [436, 82] width 44 height 7
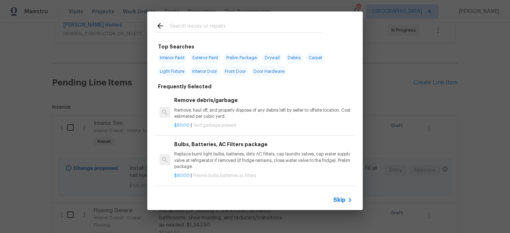
click at [210, 28] on input "text" at bounding box center [246, 27] width 152 height 11
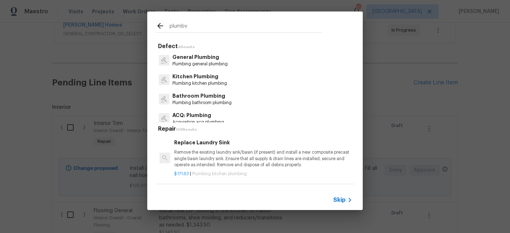
type input "plumbv"
click at [202, 62] on p "Plumbing general plumbing" at bounding box center [199, 64] width 55 height 6
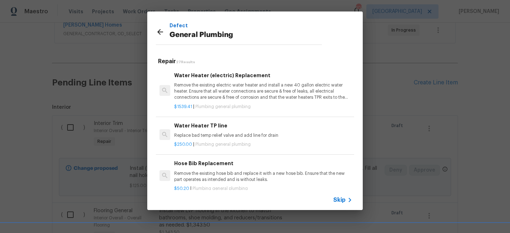
click at [212, 136] on p "Replace bad temp relief valve and add line for drain" at bounding box center [263, 136] width 178 height 6
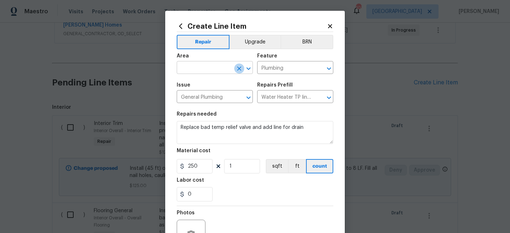
click at [237, 69] on icon "Clear" at bounding box center [239, 68] width 7 height 7
click at [292, 91] on div "Repairs Prefill" at bounding box center [295, 87] width 76 height 9
click at [293, 96] on input "Water Heater TP line $250.00" at bounding box center [285, 97] width 56 height 11
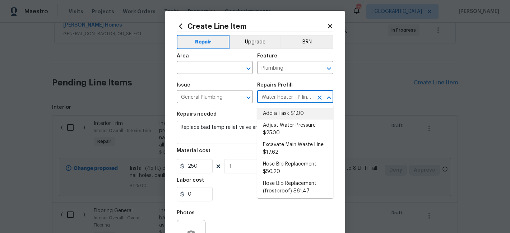
click at [283, 114] on li "Add a Task $1.00" at bounding box center [295, 114] width 76 height 12
type input "Add a Task $1.00"
type textarea "HPM to detail"
type input "1"
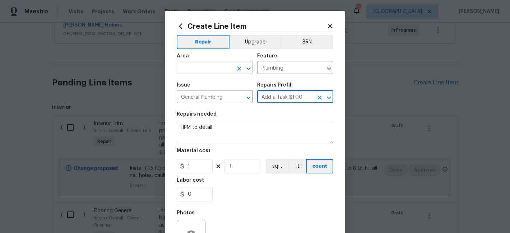
click at [202, 66] on input "text" at bounding box center [205, 68] width 56 height 11
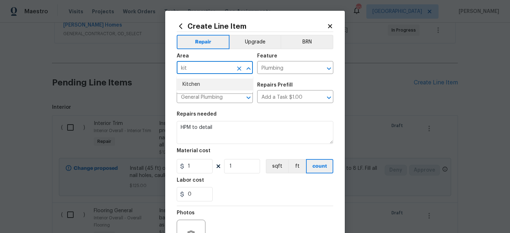
click at [199, 87] on li "Kitchen" at bounding box center [215, 85] width 76 height 12
type input "Kitchen"
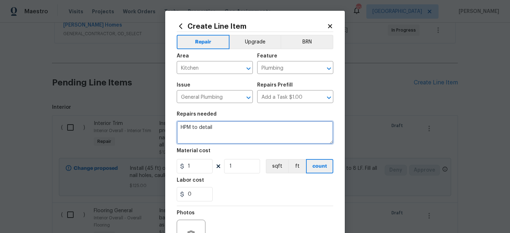
click at [200, 130] on textarea "HPM to detail" at bounding box center [255, 132] width 157 height 23
paste textarea "The plumbing is exposed in the kitchen. The cabinets were built around the plum…"
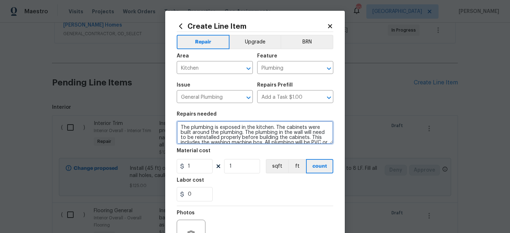
scroll to position [6, 0]
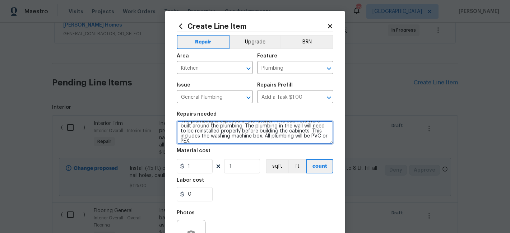
type textarea "The plumbing is exposed in the kitchen. The cabinets were built around the plum…"
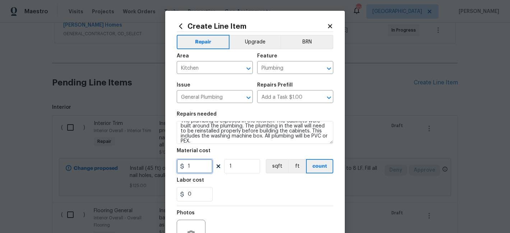
click at [193, 170] on input "1" at bounding box center [195, 166] width 36 height 14
type input "750"
click at [223, 192] on div "0" at bounding box center [255, 194] width 157 height 14
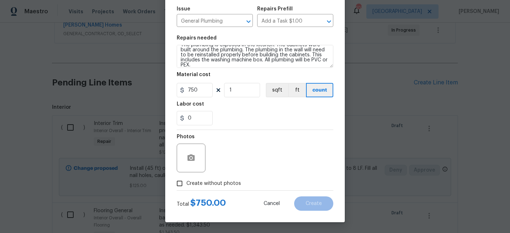
click at [205, 183] on span "Create without photos" at bounding box center [213, 184] width 55 height 8
click at [186, 183] on input "Create without photos" at bounding box center [180, 184] width 14 height 14
checkbox input "true"
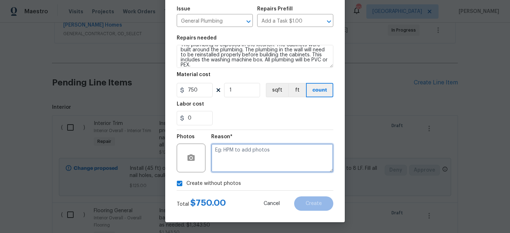
click at [234, 163] on textarea at bounding box center [272, 158] width 122 height 29
paste textarea "The plumbing is exposed in the kitchen. The cabinets were built around the plum…"
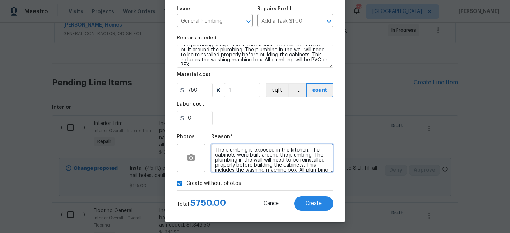
scroll to position [6, 0]
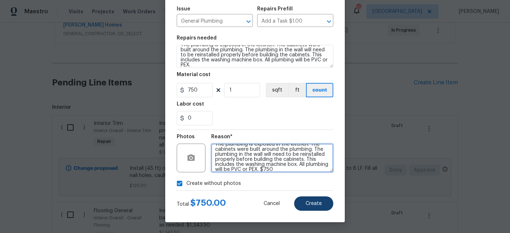
type textarea "The plumbing is exposed in the kitchen. The cabinets were built around the plum…"
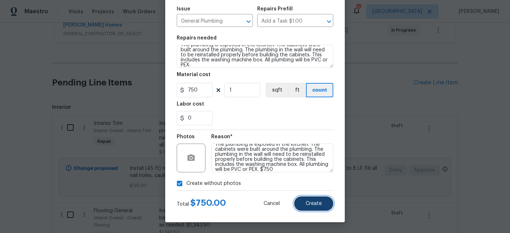
click at [307, 202] on span "Create" at bounding box center [314, 203] width 16 height 5
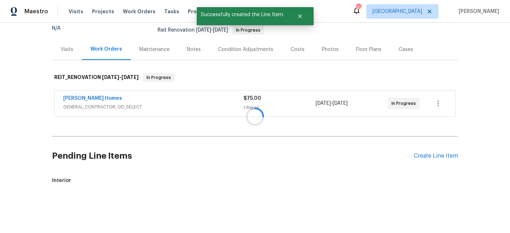
scroll to position [143, 0]
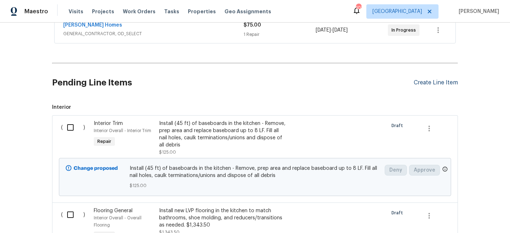
click at [419, 84] on div "Create Line Item" at bounding box center [436, 82] width 44 height 7
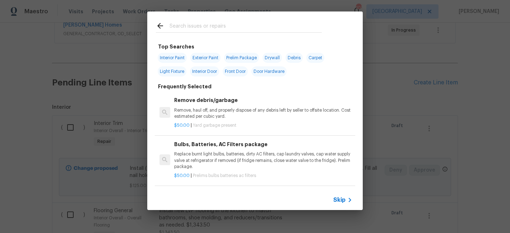
click at [175, 26] on input "text" at bounding box center [246, 27] width 152 height 11
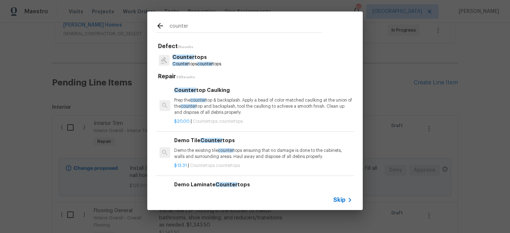
type input "counter"
click at [198, 60] on p "Counter tops" at bounding box center [196, 58] width 49 height 8
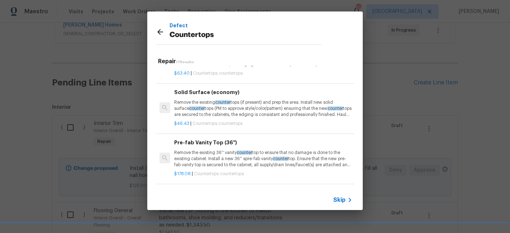
scroll to position [311, 0]
click at [201, 109] on p "Remove the existing counter tops (if present) and prep the area. Install new so…" at bounding box center [263, 108] width 178 height 18
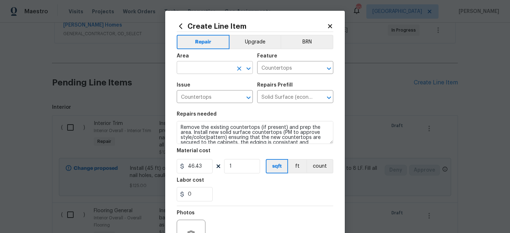
click at [218, 74] on input "text" at bounding box center [205, 68] width 56 height 11
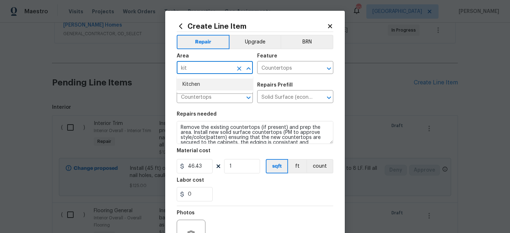
click at [210, 84] on li "Kitchen" at bounding box center [215, 85] width 76 height 12
type input "Kitchen"
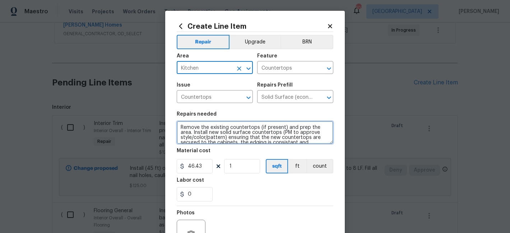
click at [202, 129] on textarea "Remove the existing countertops (if present) and prep the area. Install new sol…" at bounding box center [255, 132] width 157 height 23
click at [201, 129] on textarea "Remove the existing countertops (if present) and prep the area. Install new sol…" at bounding box center [255, 132] width 157 height 23
paste textarea "After building the new cabinets, install new countertops (formica to match orig…"
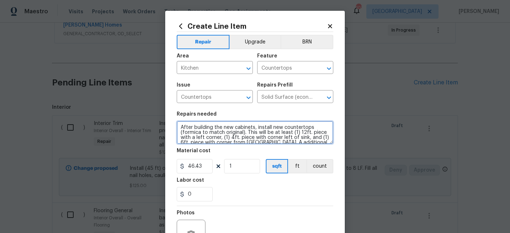
scroll to position [17, 0]
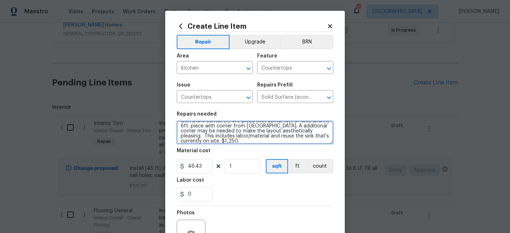
type textarea "After building the new cabinets, install new countertops (formica to match orig…"
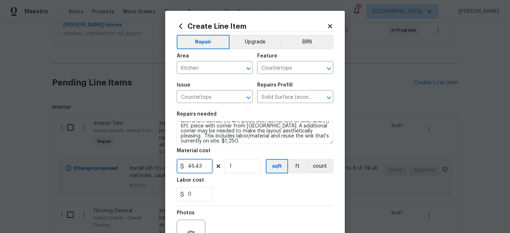
click at [193, 170] on input "46.43" at bounding box center [195, 166] width 36 height 14
type input "1250"
click at [252, 194] on div "0" at bounding box center [255, 194] width 157 height 14
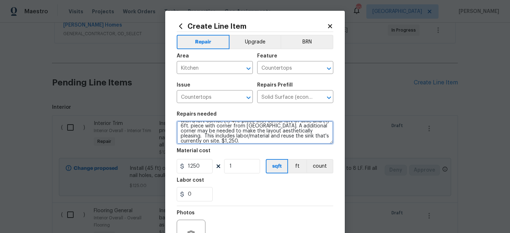
click at [233, 140] on textarea "After building the new cabinets, install new countertops (formica to match orig…" at bounding box center [255, 132] width 157 height 23
type textarea "After building the new cabinets, install new countertops (formica to match orig…"
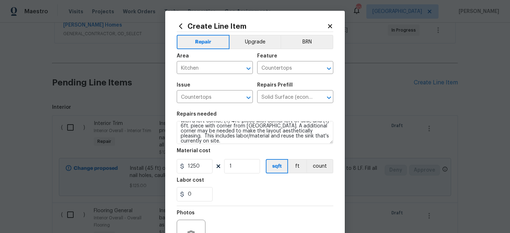
click at [254, 186] on div "Labor cost" at bounding box center [255, 182] width 157 height 9
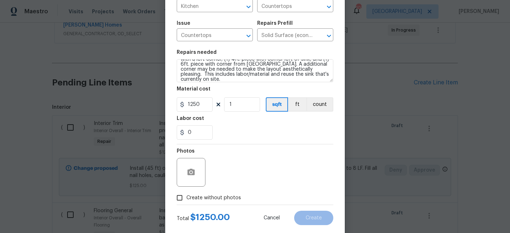
scroll to position [77, 0]
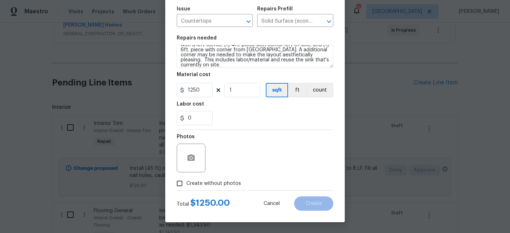
click at [230, 183] on span "Create without photos" at bounding box center [213, 184] width 55 height 8
click at [186, 183] on input "Create without photos" at bounding box center [180, 184] width 14 height 14
checkbox input "true"
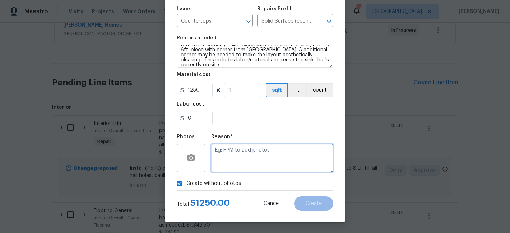
click at [242, 147] on textarea at bounding box center [272, 158] width 122 height 29
paste textarea "After building the new cabinets, install new countertops (formica to match orig…"
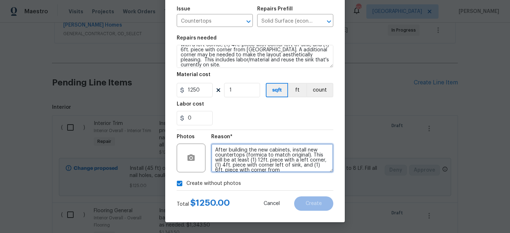
scroll to position [21, 0]
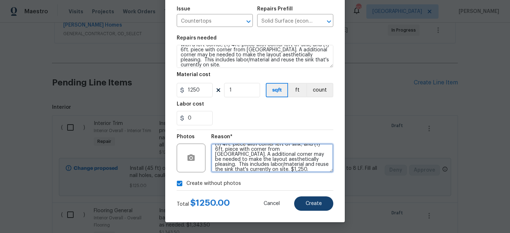
type textarea "After building the new cabinets, install new countertops (formica to match orig…"
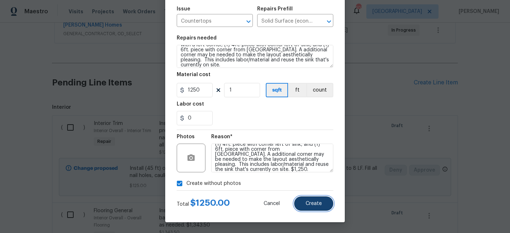
click at [304, 206] on button "Create" at bounding box center [313, 203] width 39 height 14
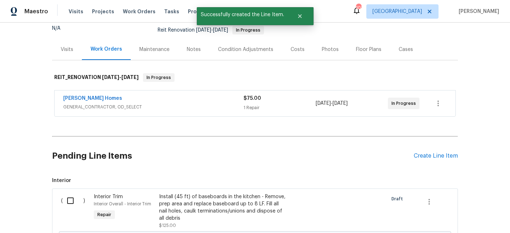
scroll to position [143, 0]
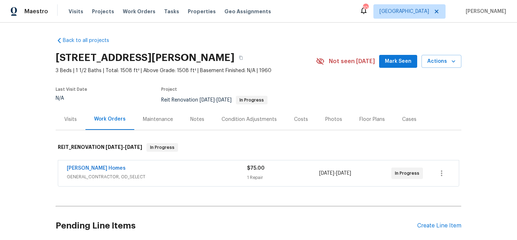
click at [389, 58] on span "Mark Seen" at bounding box center [398, 61] width 27 height 9
click at [450, 63] on icon "button" at bounding box center [453, 61] width 7 height 7
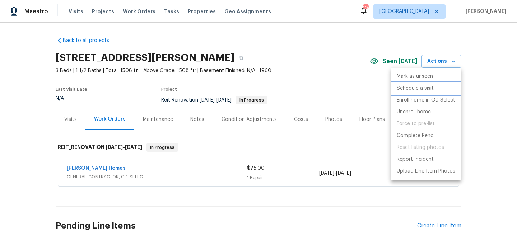
click at [413, 89] on p "Schedule a visit" at bounding box center [415, 89] width 37 height 8
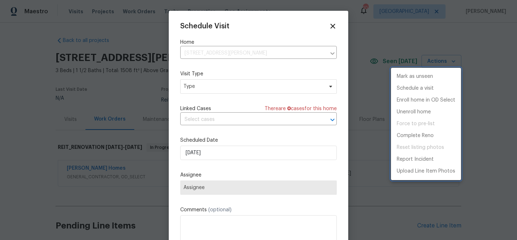
click at [226, 90] on div at bounding box center [258, 120] width 517 height 240
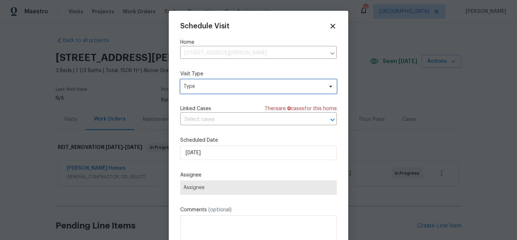
click at [232, 88] on span "Type" at bounding box center [254, 86] width 140 height 7
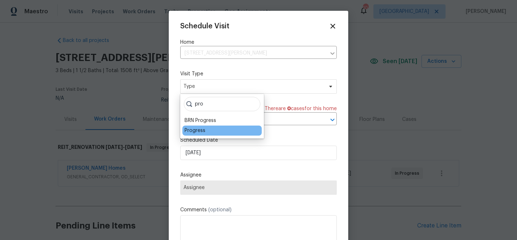
type input "pro"
click at [203, 129] on div "Progress" at bounding box center [195, 130] width 21 height 7
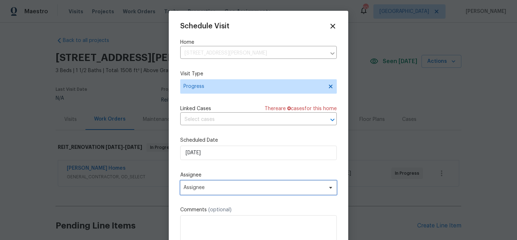
click at [222, 188] on span "Assignee" at bounding box center [254, 188] width 141 height 6
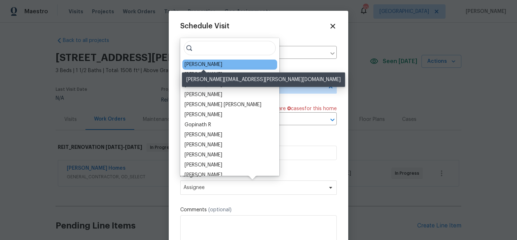
click at [193, 63] on div "[PERSON_NAME]" at bounding box center [204, 64] width 38 height 7
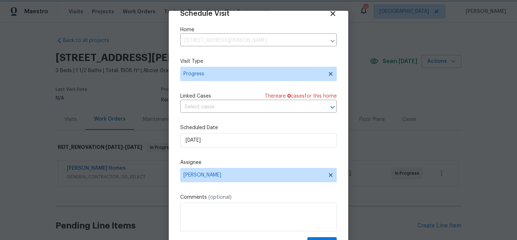
scroll to position [33, 0]
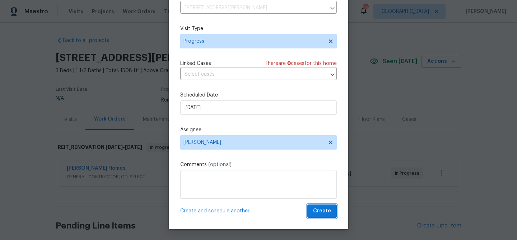
click at [325, 213] on span "Create" at bounding box center [322, 211] width 18 height 9
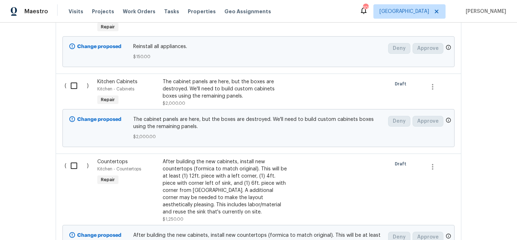
scroll to position [0, 0]
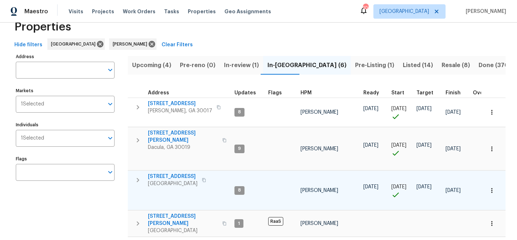
scroll to position [36, 0]
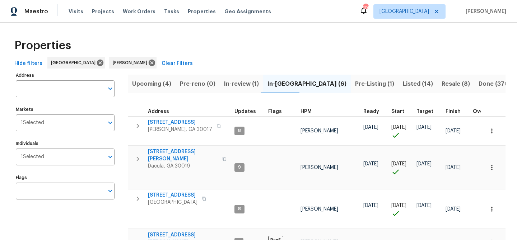
click at [355, 86] on span "Pre-Listing (1)" at bounding box center [374, 84] width 39 height 10
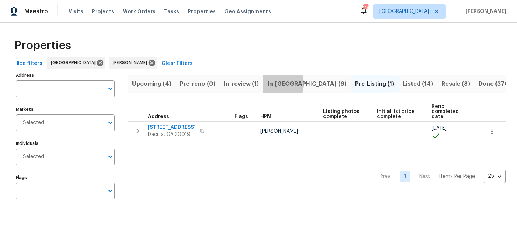
click at [272, 84] on span "In-[GEOGRAPHIC_DATA] (6)" at bounding box center [307, 84] width 79 height 10
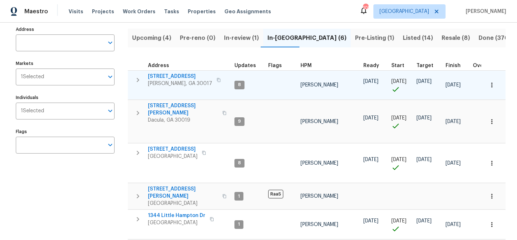
scroll to position [46, 0]
click at [206, 95] on tr "[STREET_ADDRESS][PERSON_NAME] 9 [PERSON_NAME] [DATE] [DATE] [DATE] [DATE] 3 WIP…" at bounding box center [441, 85] width 626 height 29
click at [158, 76] on span "[STREET_ADDRESS]" at bounding box center [180, 76] width 64 height 7
drag, startPoint x: 169, startPoint y: 70, endPoint x: 168, endPoint y: 74, distance: 4.0
click at [169, 71] on table "Address Updates Flags HPM Ready Start Target Finish Overall WO Completion Reno …" at bounding box center [441, 162] width 626 height 213
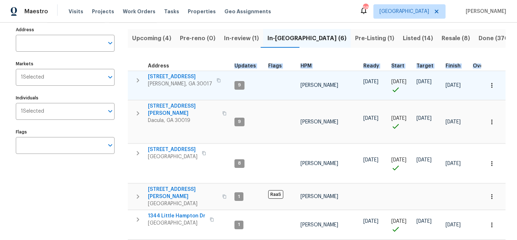
click at [168, 74] on span "[STREET_ADDRESS]" at bounding box center [180, 76] width 64 height 7
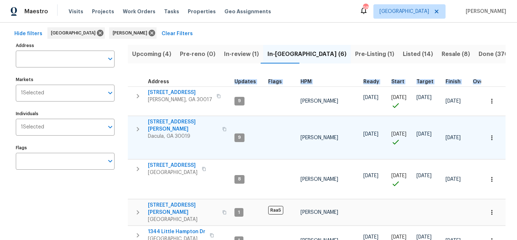
scroll to position [31, 0]
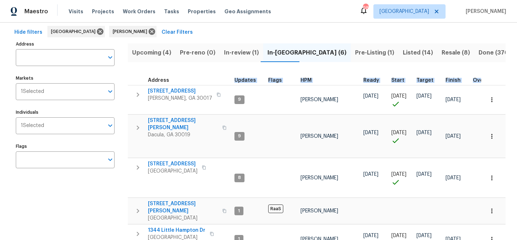
click at [227, 53] on span "In-review (1)" at bounding box center [241, 53] width 35 height 10
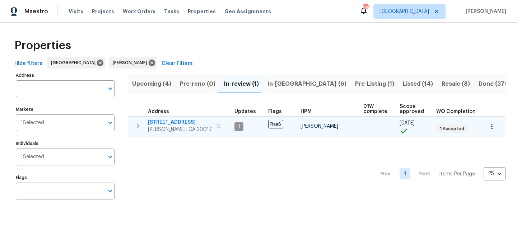
click at [171, 121] on span "1621 Annapolis Way" at bounding box center [180, 122] width 64 height 7
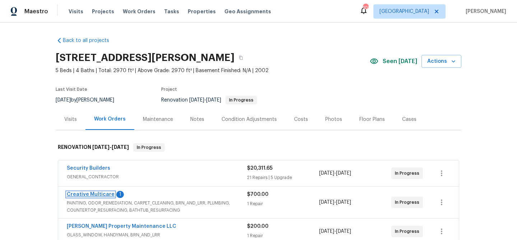
click at [85, 193] on link "Creative Multicare" at bounding box center [91, 194] width 48 height 5
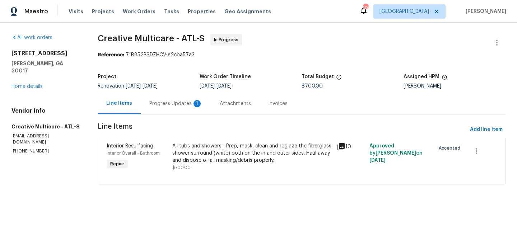
click at [181, 106] on div "Progress Updates 1" at bounding box center [175, 103] width 53 height 7
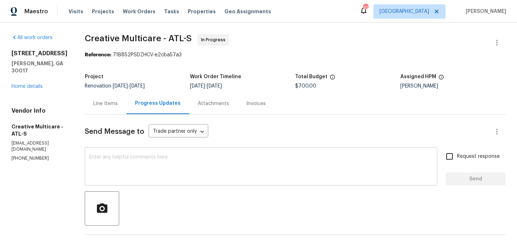
click at [210, 170] on textarea at bounding box center [261, 167] width 344 height 25
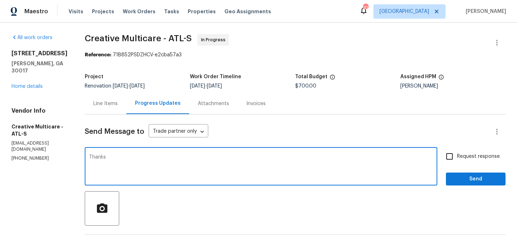
type textarea "Thanks"
drag, startPoint x: 495, startPoint y: 178, endPoint x: 479, endPoint y: 180, distance: 15.9
click at [495, 178] on span "Send" at bounding box center [476, 179] width 48 height 9
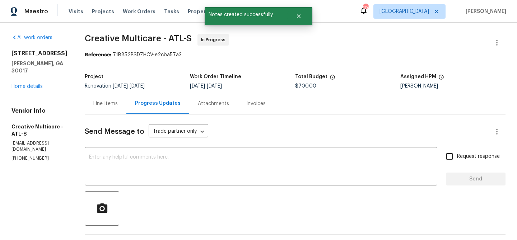
drag, startPoint x: 124, startPoint y: 101, endPoint x: 134, endPoint y: 110, distance: 13.5
click at [118, 102] on div "Line Items" at bounding box center [105, 103] width 24 height 7
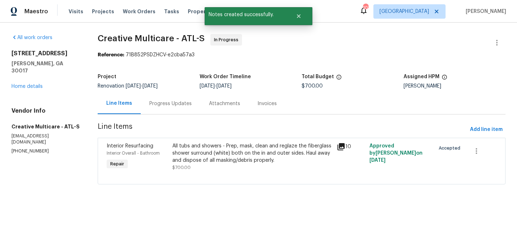
click at [204, 145] on div "All tubs and showers - Prep, mask, clean and reglaze the fiberglass shower surr…" at bounding box center [252, 154] width 160 height 22
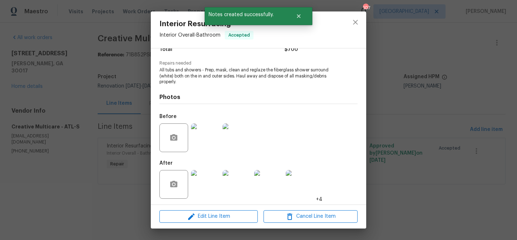
scroll to position [66, 0]
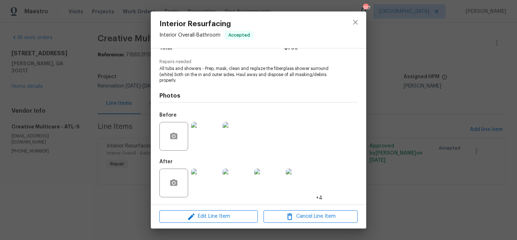
click at [202, 180] on img at bounding box center [205, 183] width 29 height 29
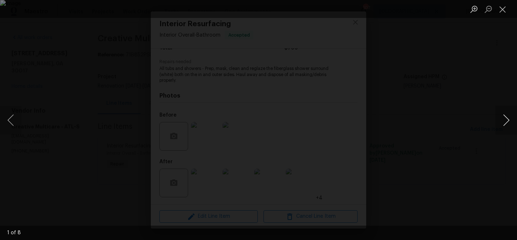
click at [506, 119] on button "Next image" at bounding box center [507, 120] width 22 height 29
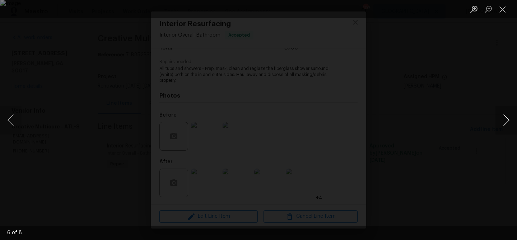
click at [506, 119] on button "Next image" at bounding box center [507, 120] width 22 height 29
click at [506, 121] on button "Next image" at bounding box center [507, 120] width 22 height 29
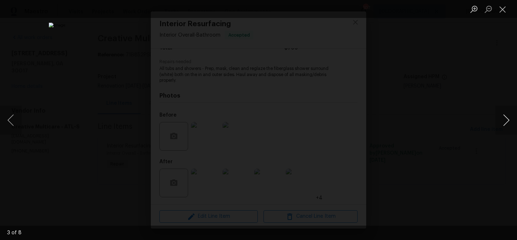
click at [506, 121] on button "Next image" at bounding box center [507, 120] width 22 height 29
click at [507, 6] on button "Close lightbox" at bounding box center [503, 9] width 14 height 13
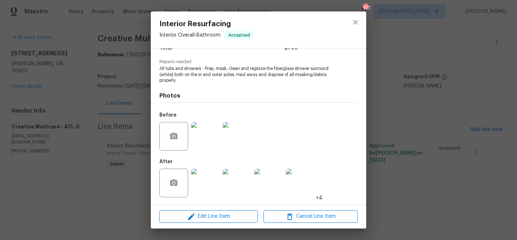
click at [392, 131] on div "Interior Resurfacing Interior Overall - Bathroom Accepted Vendor Creative Multi…" at bounding box center [258, 120] width 517 height 240
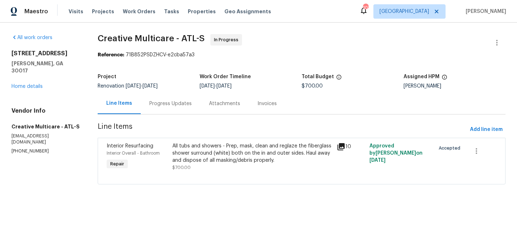
click at [176, 104] on div "Progress Updates" at bounding box center [170, 103] width 42 height 7
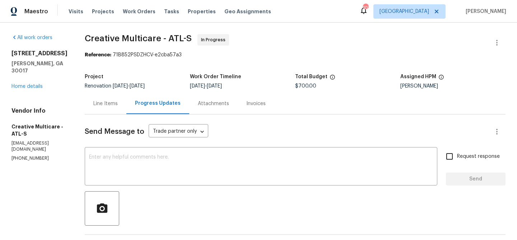
scroll to position [1, 0]
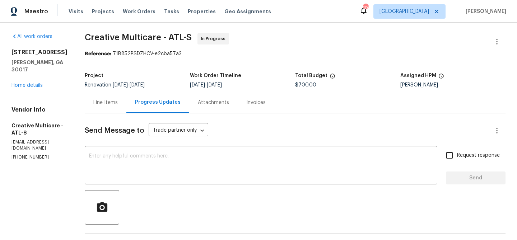
click at [117, 107] on div "Line Items" at bounding box center [106, 102] width 42 height 21
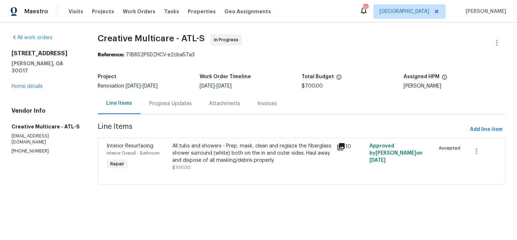
click at [198, 152] on div "All tubs and showers - Prep, mask, clean and reglaze the fiberglass shower surr…" at bounding box center [252, 154] width 160 height 22
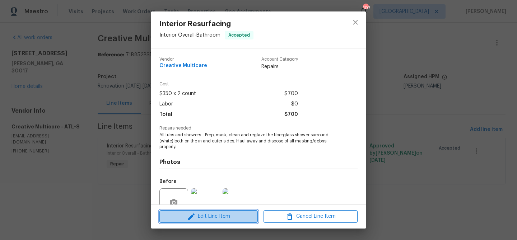
click at [201, 214] on span "Edit Line Item" at bounding box center [209, 216] width 94 height 9
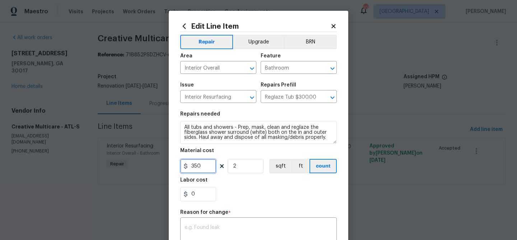
click at [193, 167] on input "350" at bounding box center [198, 166] width 36 height 14
click at [247, 165] on input "2" at bounding box center [246, 166] width 36 height 14
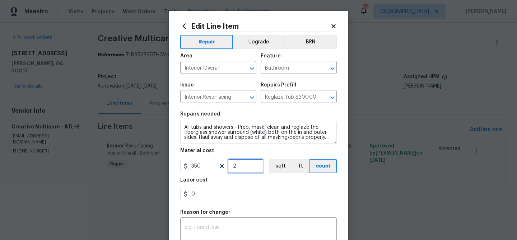
click at [247, 165] on input "2" at bounding box center [246, 166] width 36 height 14
type input "4"
click at [190, 166] on input "350" at bounding box center [198, 166] width 36 height 14
click at [189, 166] on input "350" at bounding box center [198, 166] width 36 height 14
type input "1440"
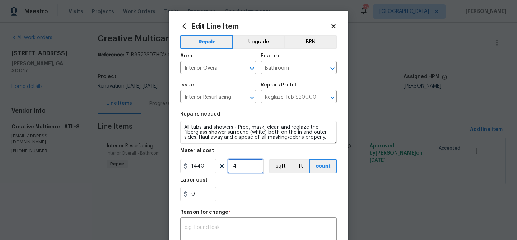
click at [242, 168] on input "4" at bounding box center [246, 166] width 36 height 14
type input "1"
click at [227, 218] on div "Reason for change *" at bounding box center [258, 214] width 157 height 9
click at [225, 222] on div "x ​" at bounding box center [258, 232] width 157 height 27
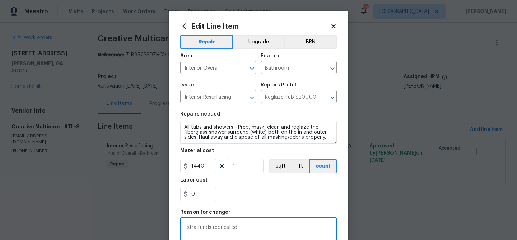
type textarea "Extra funds requested"
click at [262, 207] on div "Repair Upgrade BRN Area Interior Overall ​ Feature Bathroom ​ Issue Interior Re…" at bounding box center [258, 175] width 157 height 286
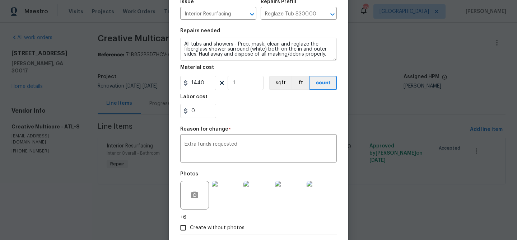
scroll to position [121, 0]
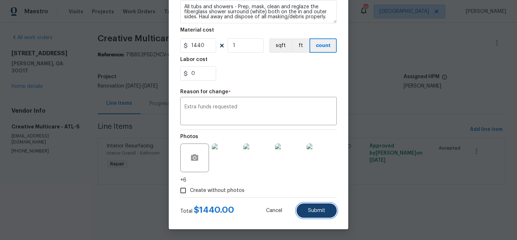
click at [317, 206] on button "Submit" at bounding box center [317, 211] width 40 height 14
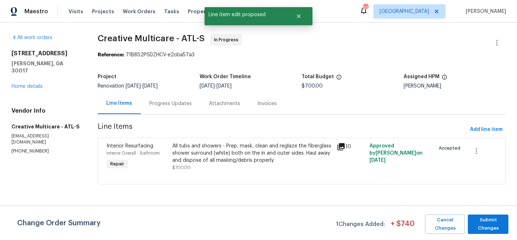
scroll to position [0, 0]
click at [502, 218] on span "Submit Changes" at bounding box center [488, 224] width 33 height 17
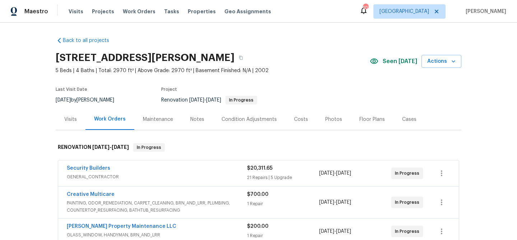
drag, startPoint x: 201, startPoint y: 118, endPoint x: 191, endPoint y: 122, distance: 11.4
click at [201, 118] on div "Notes" at bounding box center [197, 119] width 14 height 7
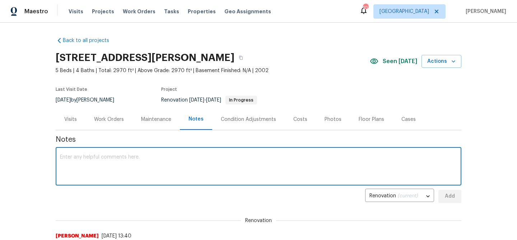
click at [158, 158] on textarea at bounding box center [258, 167] width 397 height 25
type textarea "Resurfacing work is complete"
click at [453, 197] on span "Add" at bounding box center [449, 196] width 11 height 9
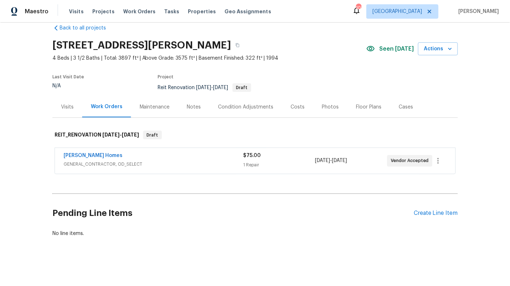
scroll to position [13, 0]
click at [452, 214] on div "Create Line Item" at bounding box center [436, 213] width 44 height 7
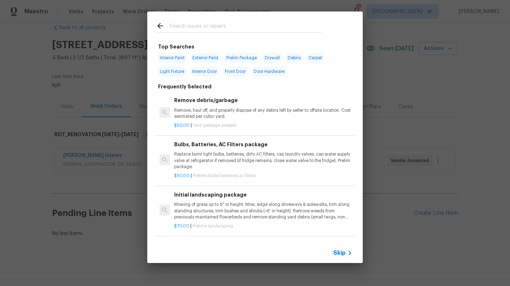
click at [177, 57] on span "Interior Paint" at bounding box center [172, 58] width 29 height 10
type input "Interior Paint"
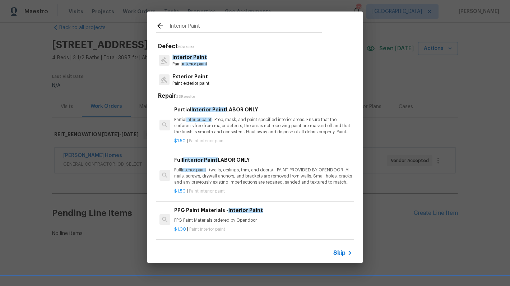
click at [179, 57] on span "Interior Paint" at bounding box center [189, 57] width 34 height 5
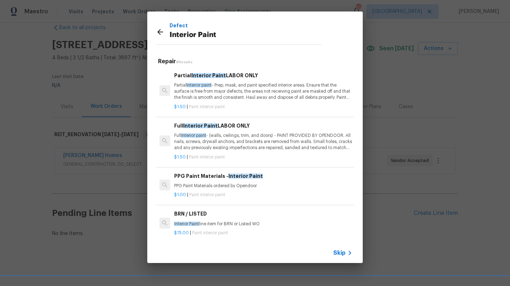
click at [225, 135] on p "Full Interior paint - (walls, ceilings, trim, and doors) - PAINT PROVIDED BY OP…" at bounding box center [263, 142] width 178 height 18
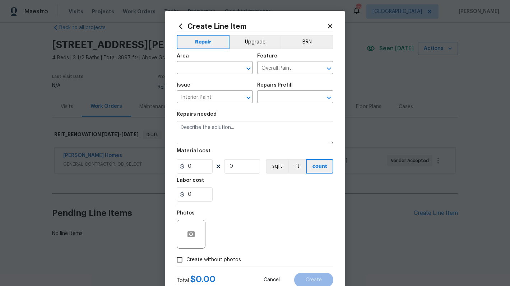
type input "Full Interior Paint LABOR ONLY $1.50"
type textarea "Full Interior paint - (walls, ceilings, trim, and doors) - PAINT PROVIDED BY OP…"
type input "1.5"
type input "1"
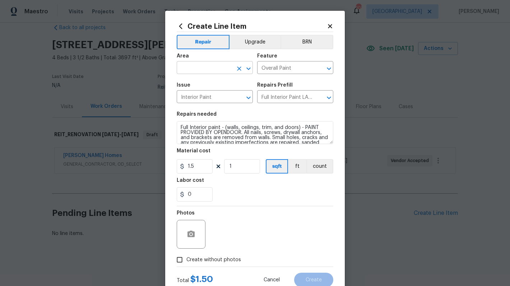
click at [212, 70] on input "text" at bounding box center [205, 68] width 56 height 11
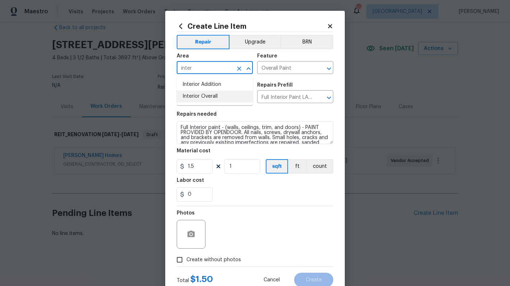
click at [208, 97] on li "Interior Overall" at bounding box center [215, 97] width 76 height 12
click at [199, 70] on input "Interior Overall" at bounding box center [205, 68] width 56 height 11
drag, startPoint x: 208, startPoint y: 93, endPoint x: 251, endPoint y: 69, distance: 49.7
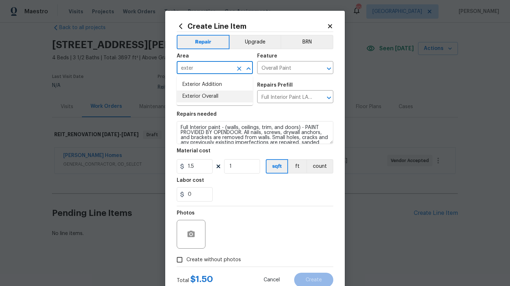
click at [208, 93] on li "Exterior Overall" at bounding box center [215, 97] width 76 height 12
type input "Exterior Overall"
click at [267, 64] on input "Overall Paint" at bounding box center [285, 68] width 56 height 11
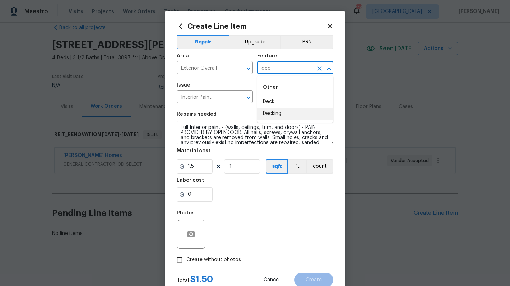
click at [277, 110] on li "Decking" at bounding box center [295, 114] width 76 height 12
type input "Decking"
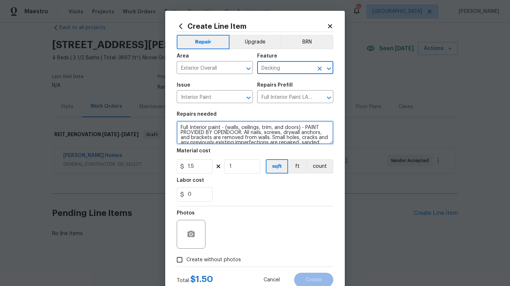
click at [225, 127] on textarea "Full Interior paint - (walls, ceilings, trim, and doors) - PAINT PROVIDED BY OP…" at bounding box center [255, 132] width 157 height 23
paste textarea "The wall in the basement under the back door going out to deck is 4‘10“ by 8‘5“…"
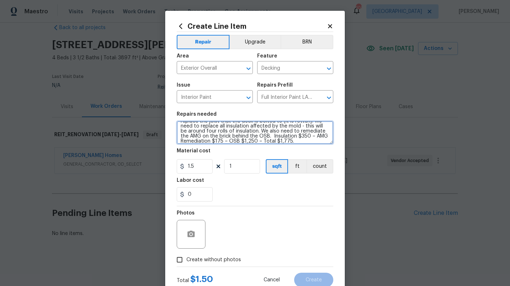
type textarea "The wall in the basement under the back door going out to deck is 4‘10“ by 8‘5“…"
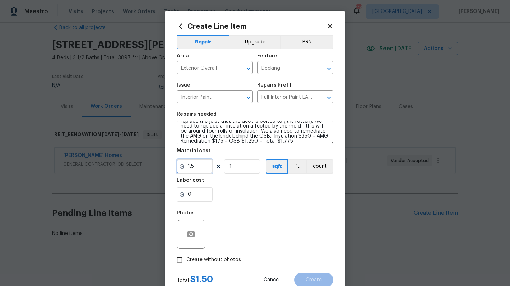
click at [193, 164] on input "1.5" at bounding box center [195, 166] width 36 height 14
type input "1775"
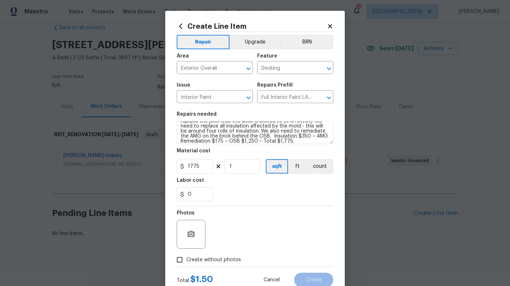
click at [228, 198] on div "0" at bounding box center [255, 194] width 157 height 14
drag, startPoint x: 219, startPoint y: 260, endPoint x: 223, endPoint y: 256, distance: 4.6
click at [220, 240] on span "Create without photos" at bounding box center [213, 260] width 55 height 8
click at [186, 240] on input "Create without photos" at bounding box center [180, 260] width 14 height 14
checkbox input "true"
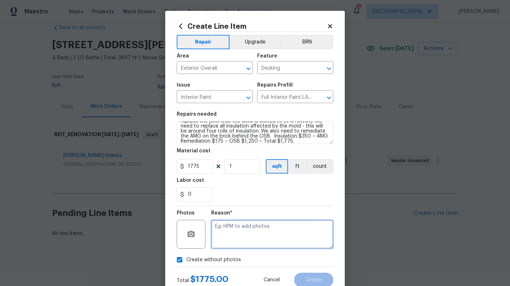
click at [247, 221] on textarea at bounding box center [272, 234] width 122 height 29
paste textarea "The wall in the basement under the back door going out to deck is 4‘10“ by 8‘5“…"
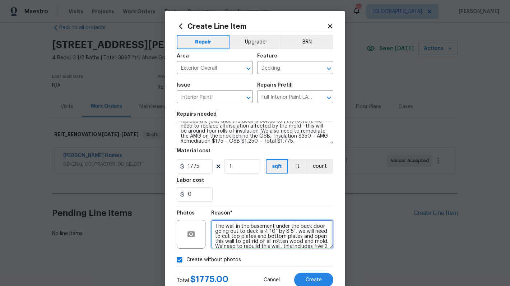
scroll to position [46, 0]
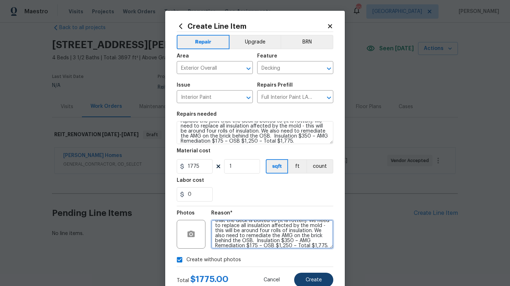
type textarea "The wall in the basement under the back door going out to deck is 4‘10“ by 8‘5“…"
click at [307, 240] on button "Create" at bounding box center [313, 280] width 39 height 14
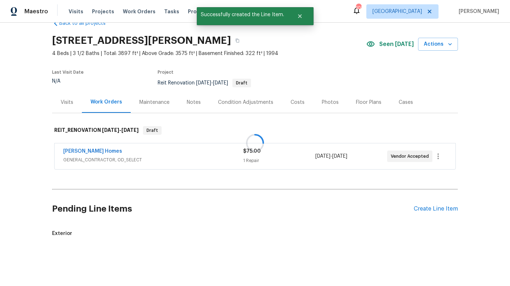
scroll to position [59, 0]
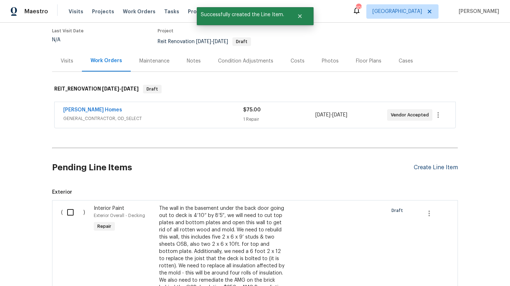
click at [427, 165] on div "Create Line Item" at bounding box center [436, 167] width 44 height 7
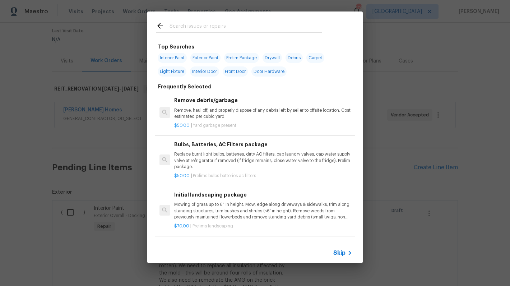
click at [189, 24] on input "text" at bounding box center [246, 27] width 152 height 11
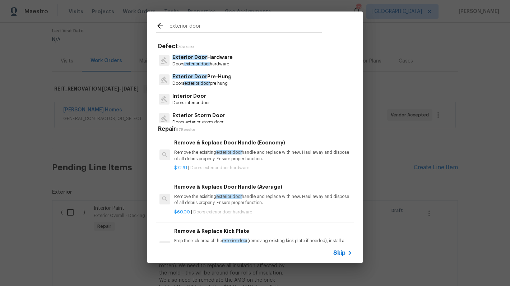
type input "exterior door"
click at [209, 80] on p "Doors exterior door pre hung" at bounding box center [201, 83] width 59 height 6
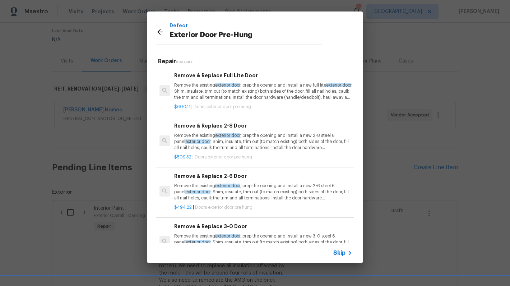
click at [217, 139] on p "Remove the existing exterior door , prep the opening and install a new 2-8 stee…" at bounding box center [263, 142] width 178 height 18
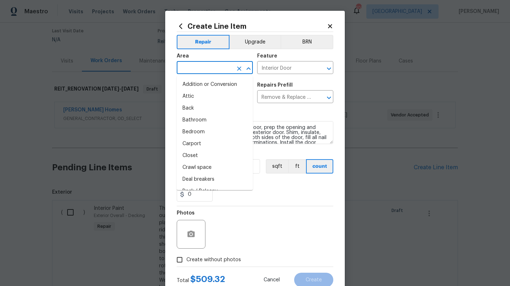
click at [205, 71] on input "text" at bounding box center [205, 68] width 56 height 11
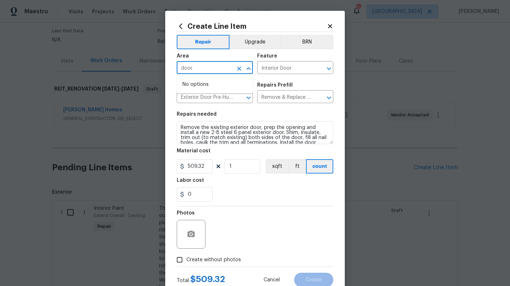
click at [200, 69] on input "door" at bounding box center [205, 68] width 56 height 11
type input "d"
click at [200, 96] on li "Exterior Overall" at bounding box center [215, 97] width 76 height 12
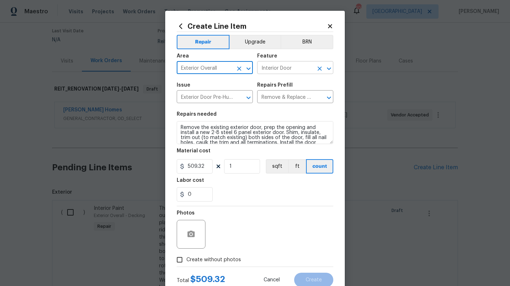
type input "Exterior Overall"
click at [283, 69] on input "Interior Door" at bounding box center [285, 68] width 56 height 11
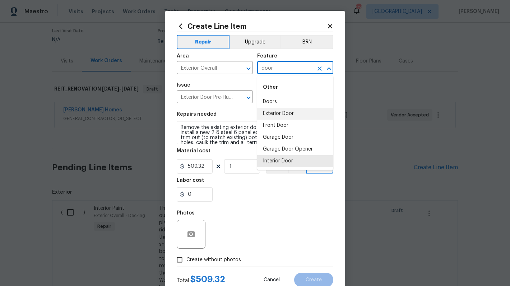
click at [286, 111] on li "Exterior Door" at bounding box center [295, 114] width 76 height 12
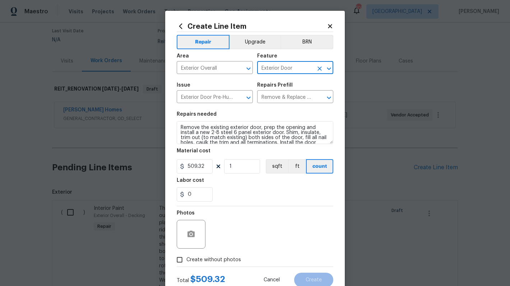
type input "Exterior Door"
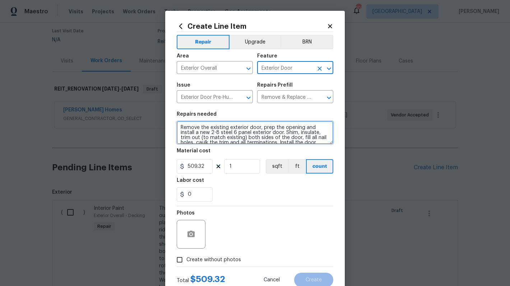
click at [234, 126] on textarea "Remove the existing exterior door, prep the opening and install a new 2-8 steel…" at bounding box center [255, 132] width 157 height 23
paste textarea "The water is coming in from threshold. The door is rotted and cannot be sealed …"
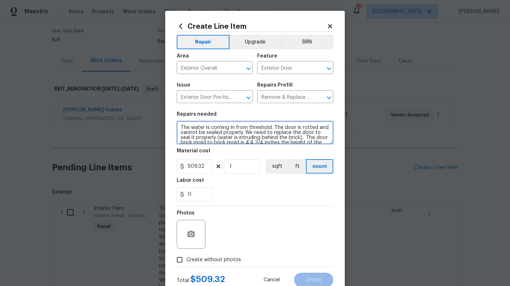
scroll to position [32, 0]
type textarea "The water is coming in from threshold. The door is rotted and cannot be sealed …"
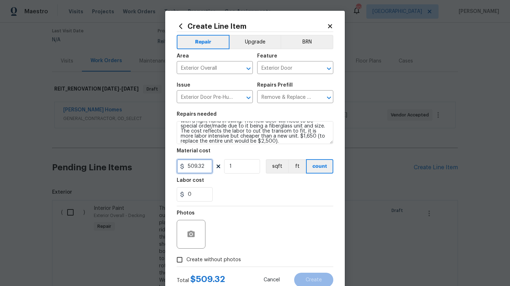
click at [201, 167] on input "509.32" at bounding box center [195, 166] width 36 height 14
paste input "text"
click at [199, 165] on input "509.32" at bounding box center [195, 166] width 36 height 14
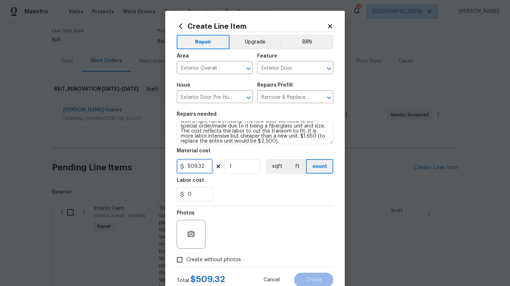
click at [199, 165] on input "509.32" at bounding box center [195, 166] width 36 height 14
type input "1650"
click at [240, 182] on div "Labor cost" at bounding box center [255, 182] width 157 height 9
drag, startPoint x: 211, startPoint y: 260, endPoint x: 217, endPoint y: 258, distance: 6.1
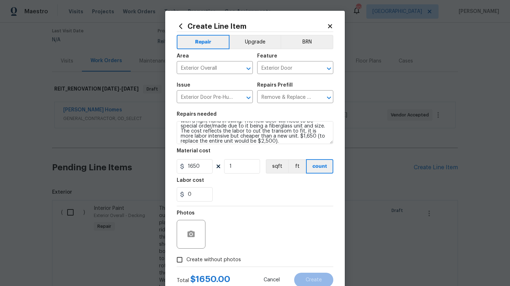
click at [214, 240] on span "Create without photos" at bounding box center [213, 260] width 55 height 8
click at [188, 240] on span "Create without photos" at bounding box center [213, 260] width 55 height 8
click at [186, 240] on input "Create without photos" at bounding box center [180, 260] width 14 height 14
checkbox input "true"
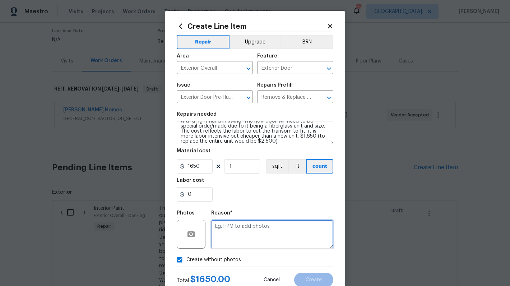
click at [236, 233] on textarea at bounding box center [272, 234] width 122 height 29
paste textarea "The water is coming in from threshold. The door is rotted and cannot be sealed …"
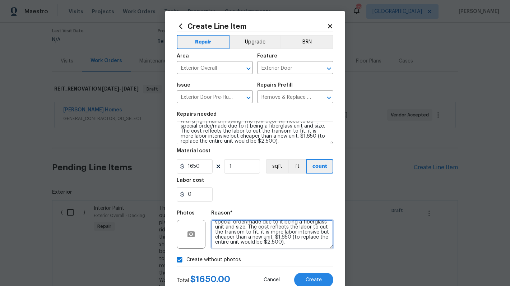
scroll to position [24, 0]
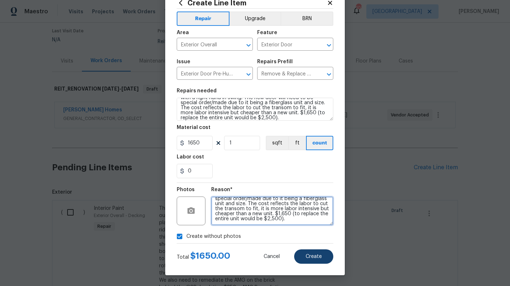
type textarea "The water is coming in from threshold. The door is rotted and cannot be sealed …"
click at [310, 240] on button "Create" at bounding box center [313, 256] width 39 height 14
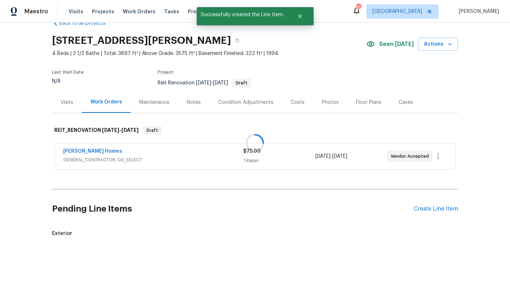
scroll to position [59, 0]
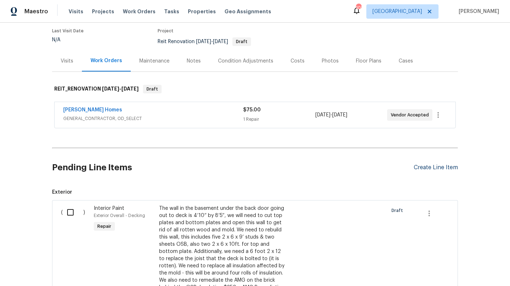
click at [431, 167] on div "Create Line Item" at bounding box center [436, 167] width 44 height 7
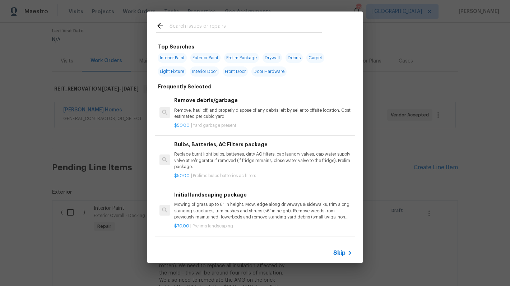
click at [200, 25] on input "text" at bounding box center [246, 27] width 152 height 11
type input "e"
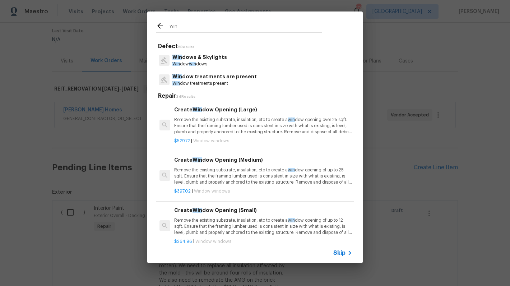
scroll to position [0, 0]
type input "win"
click at [203, 60] on p "Win dows & Skylights" at bounding box center [199, 57] width 55 height 8
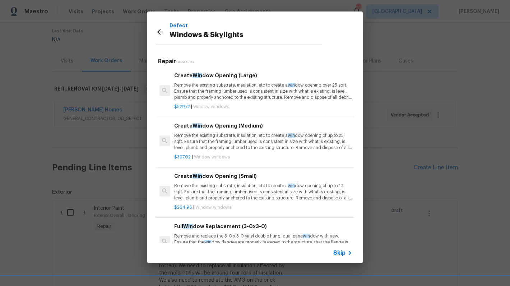
scroll to position [0, 1]
click at [343, 240] on span "Skip" at bounding box center [339, 252] width 12 height 7
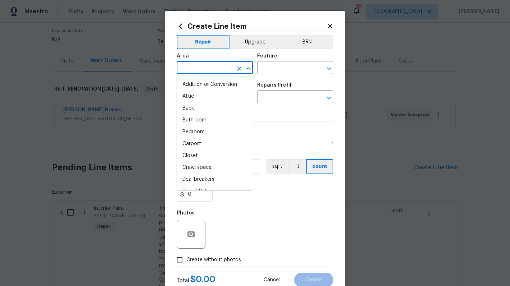
click at [208, 69] on input "text" at bounding box center [205, 68] width 56 height 11
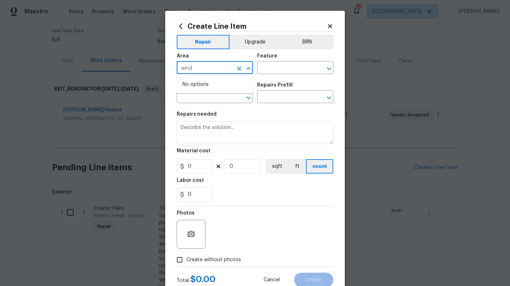
click at [208, 70] on input "wind" at bounding box center [205, 68] width 56 height 11
drag, startPoint x: 203, startPoint y: 97, endPoint x: 267, endPoint y: 79, distance: 66.9
click at [203, 97] on li "Exterior Overall" at bounding box center [215, 97] width 76 height 12
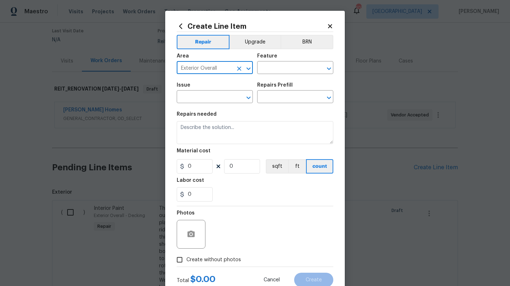
type input "Exterior Overall"
click at [275, 75] on div "Area Exterior Overall ​ Feature ​" at bounding box center [255, 63] width 157 height 29
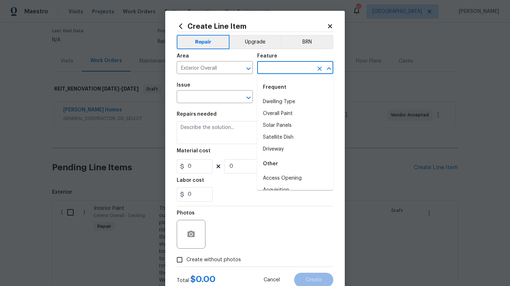
click at [275, 72] on input "text" at bounding box center [285, 68] width 56 height 11
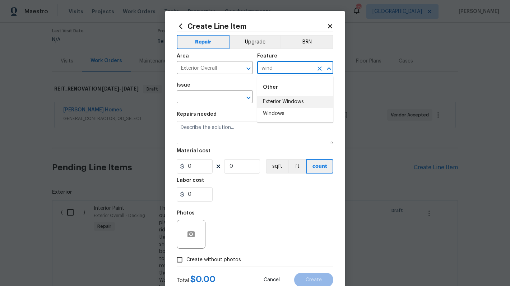
drag, startPoint x: 284, startPoint y: 104, endPoint x: 267, endPoint y: 103, distance: 16.9
click at [280, 103] on li "Exterior Windows" at bounding box center [295, 102] width 76 height 12
type input "Exterior Windows"
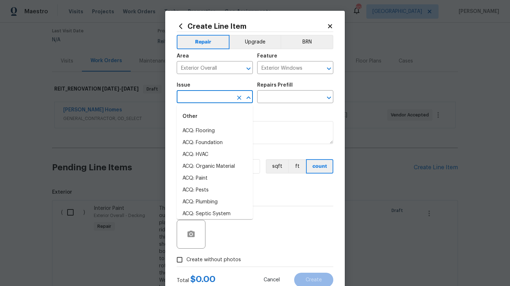
click at [211, 100] on input "text" at bounding box center [205, 97] width 56 height 11
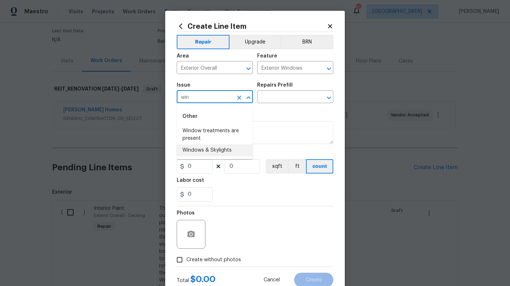
drag, startPoint x: 217, startPoint y: 149, endPoint x: 258, endPoint y: 109, distance: 57.2
click at [218, 148] on li "Windows & Skylights" at bounding box center [215, 150] width 76 height 12
type input "Windows & Skylights"
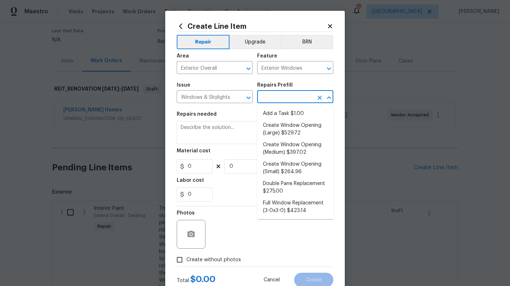
click at [267, 102] on input "text" at bounding box center [285, 97] width 56 height 11
drag, startPoint x: 270, startPoint y: 110, endPoint x: 256, endPoint y: 119, distance: 16.2
click at [270, 110] on li "Add a Task $1.00" at bounding box center [295, 114] width 76 height 12
type input "Add a Task $1.00"
type textarea "HPM to detail"
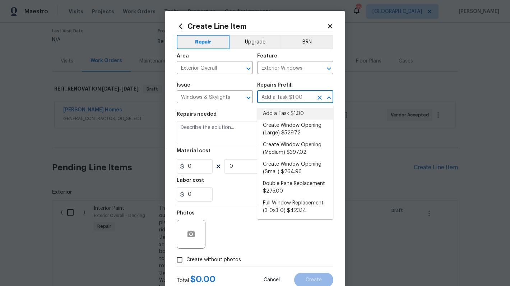
type input "1"
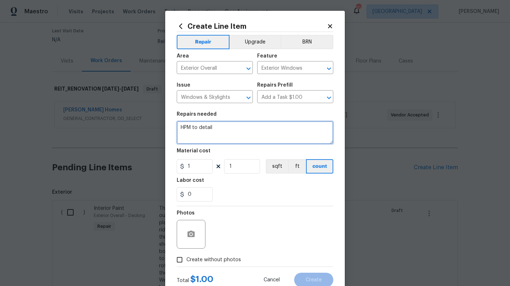
click at [224, 136] on textarea "HPM to detail" at bounding box center [255, 132] width 157 height 23
paste textarea "There are three windows on the back deck that are not sealed properly, wood use…"
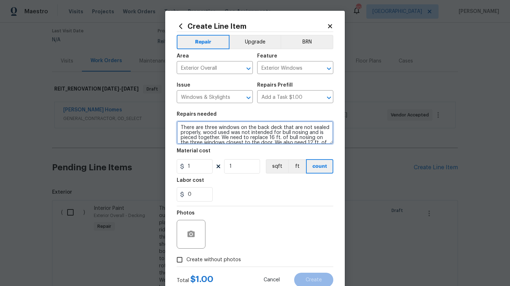
scroll to position [22, 0]
type textarea "There are three windows on the back deck that are not sealed properly, wood use…"
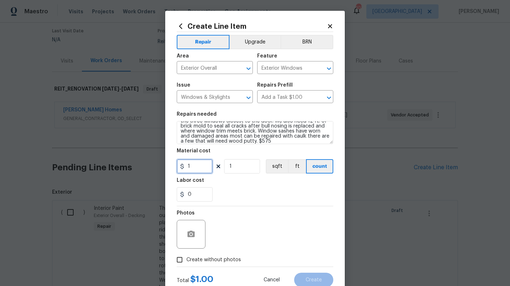
click at [193, 167] on input "1" at bounding box center [195, 166] width 36 height 14
type input "575"
click at [233, 189] on div "0" at bounding box center [255, 194] width 157 height 14
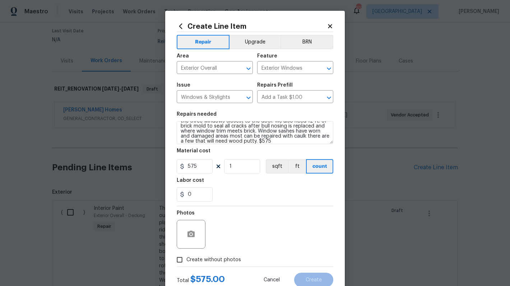
scroll to position [24, 0]
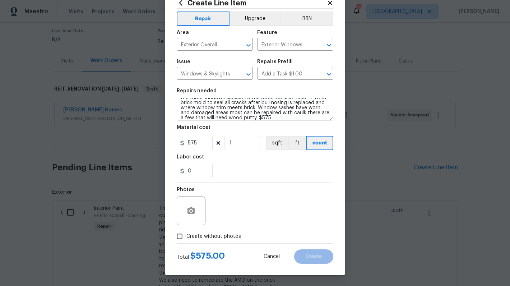
drag, startPoint x: 207, startPoint y: 239, endPoint x: 212, endPoint y: 232, distance: 8.4
click at [207, 238] on span "Create without photos" at bounding box center [213, 237] width 55 height 8
click at [186, 238] on input "Create without photos" at bounding box center [180, 237] width 14 height 14
checkbox input "true"
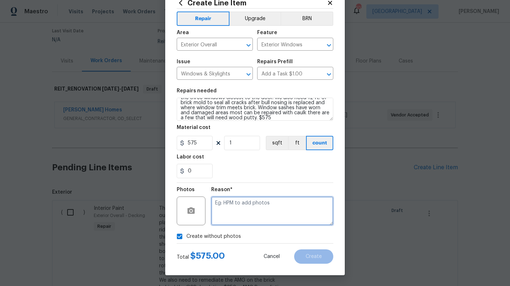
click at [237, 202] on textarea at bounding box center [272, 210] width 122 height 29
paste textarea "There are three windows on the back deck that are not sealed properly, wood use…"
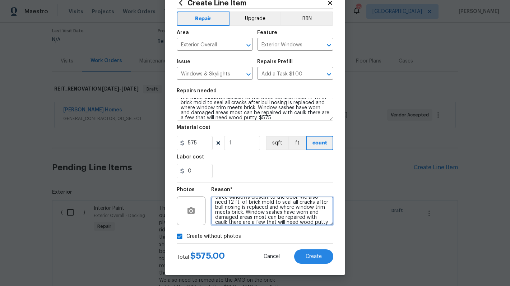
scroll to position [29, 0]
type textarea "There are three windows on the back deck that are not sealed properly, wood use…"
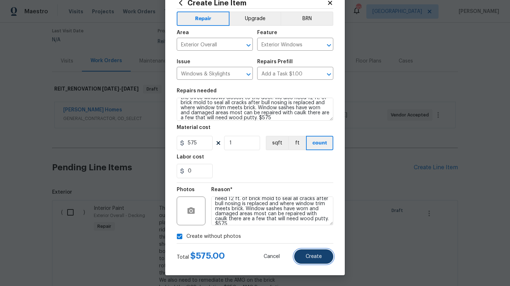
click at [309, 240] on span "Create" at bounding box center [314, 256] width 16 height 5
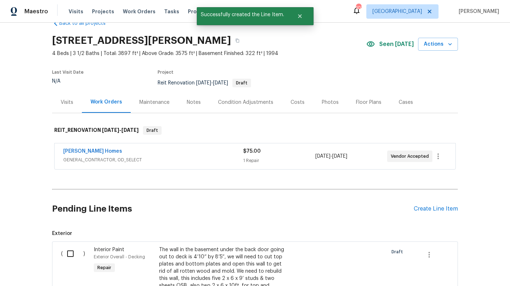
scroll to position [59, 0]
